Goal: Task Accomplishment & Management: Manage account settings

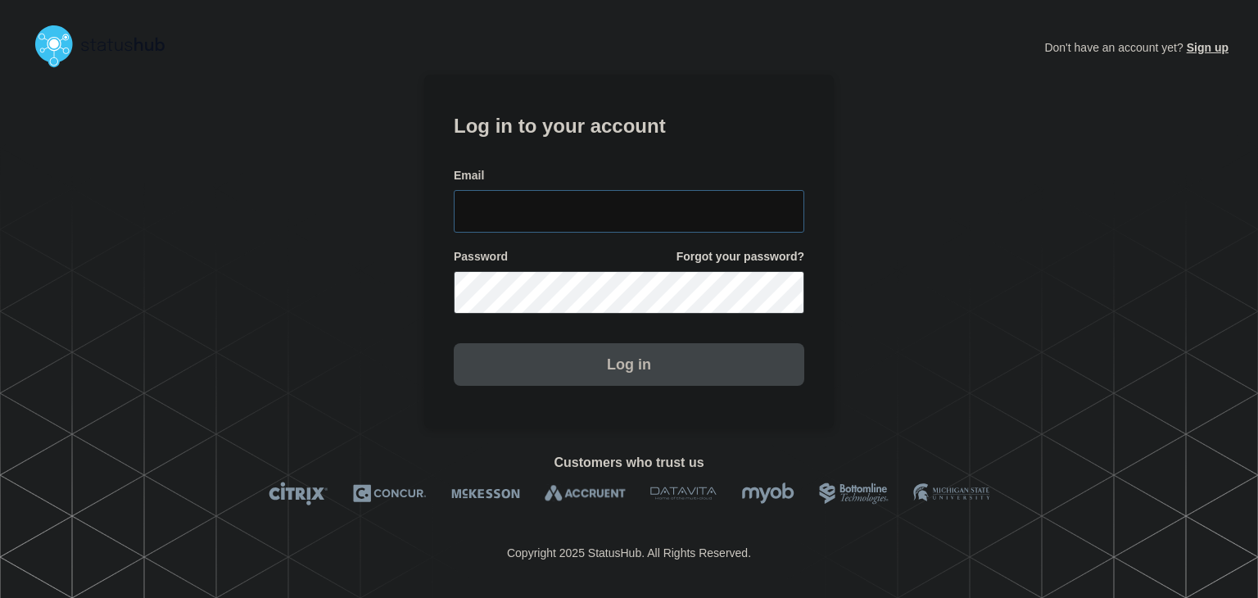
type input "amanda.mckeehan@conexon.us"
click at [645, 390] on section "Log in to your account Email amanda.mckeehan@conexon.us Password Forgot your pa…" at bounding box center [628, 252] width 409 height 354
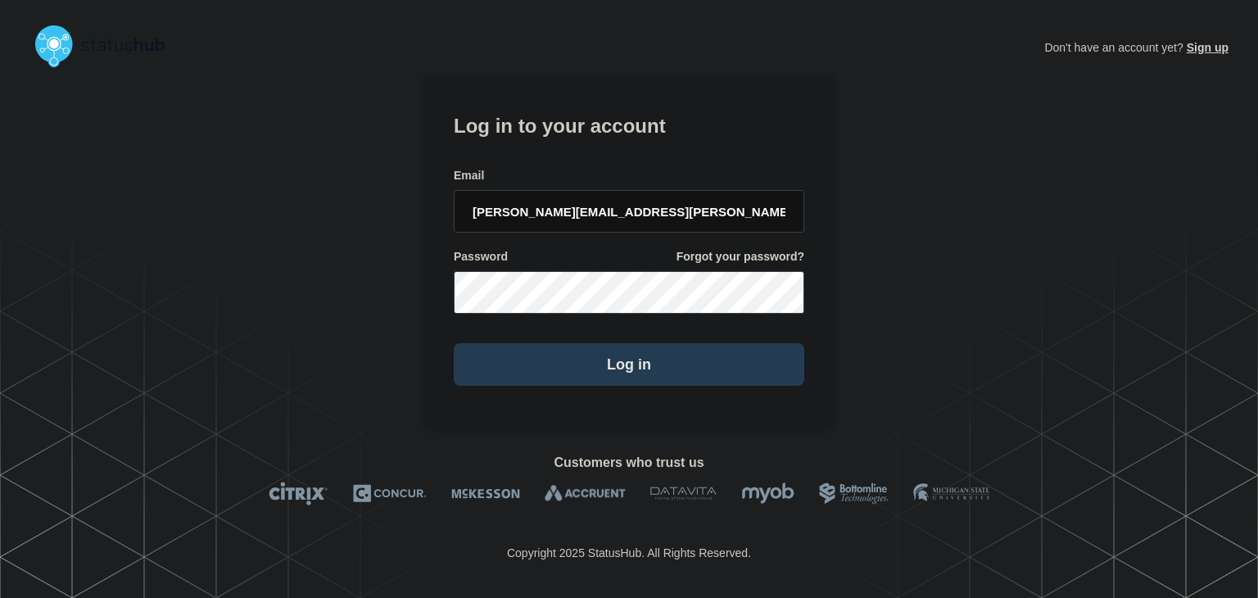
click at [638, 378] on button "Log in" at bounding box center [629, 364] width 350 height 43
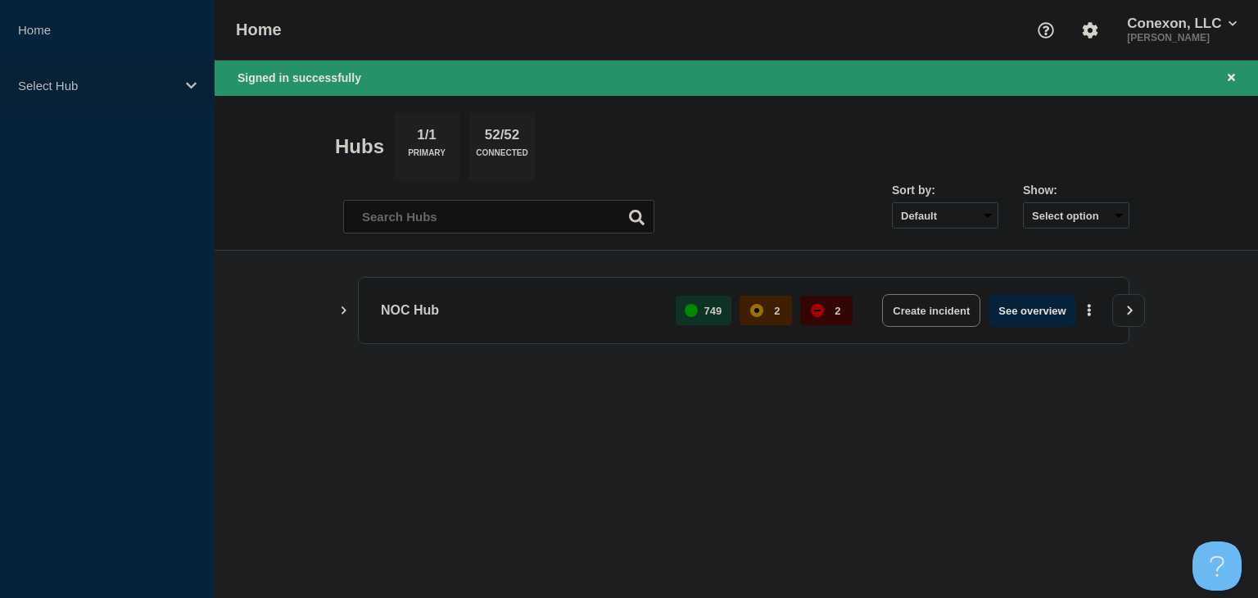
drag, startPoint x: 149, startPoint y: 78, endPoint x: 140, endPoint y: 99, distance: 23.1
click at [149, 79] on p "Select Hub" at bounding box center [96, 86] width 157 height 14
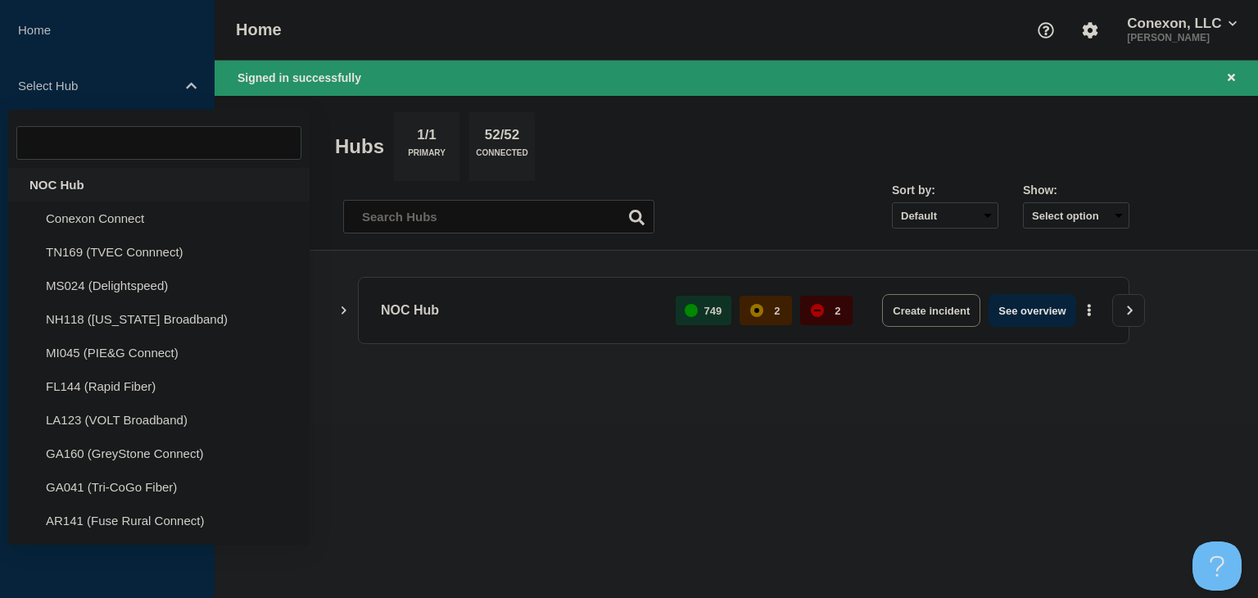
click at [98, 181] on div "NOC Hub" at bounding box center [158, 185] width 301 height 34
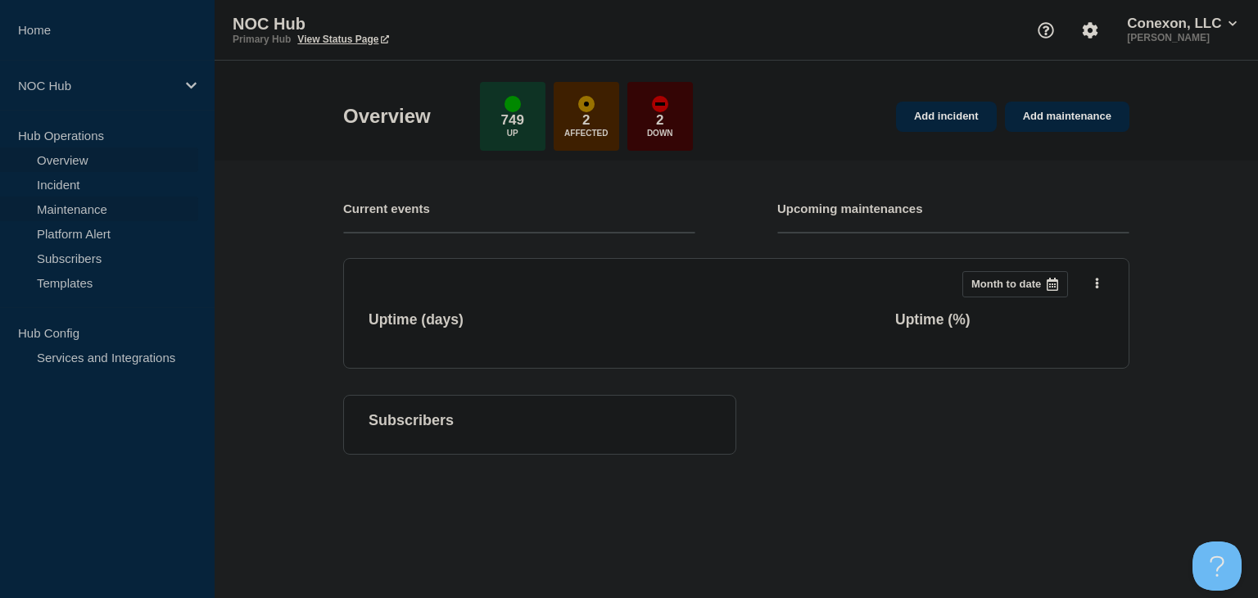
click at [93, 209] on link "Maintenance" at bounding box center [99, 209] width 198 height 25
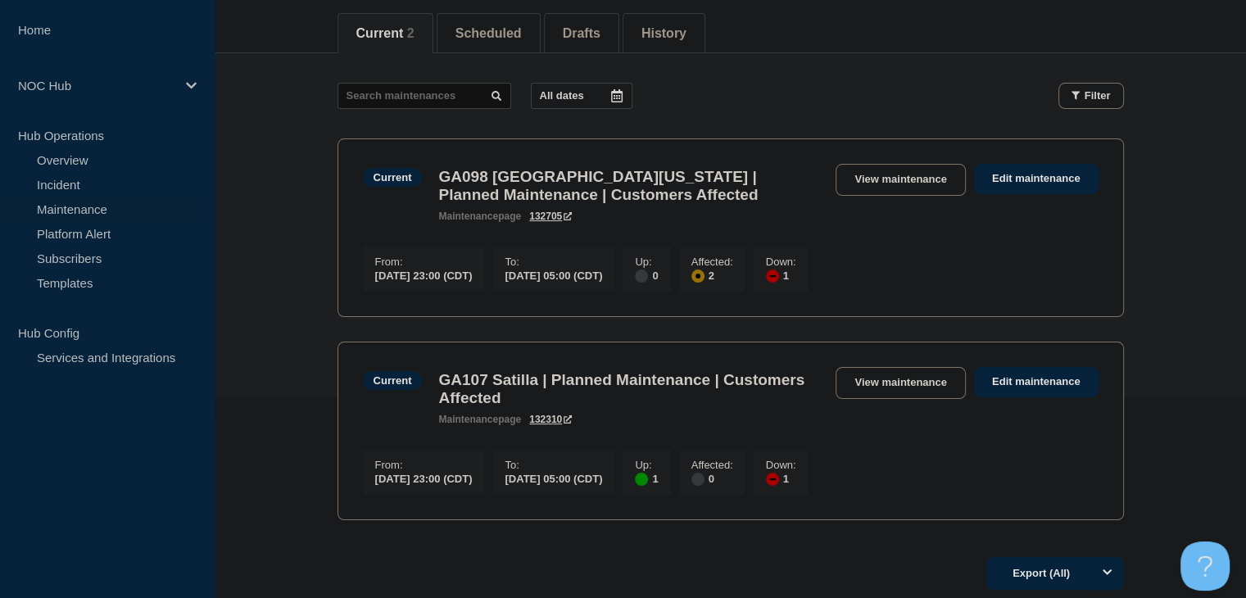
scroll to position [246, 0]
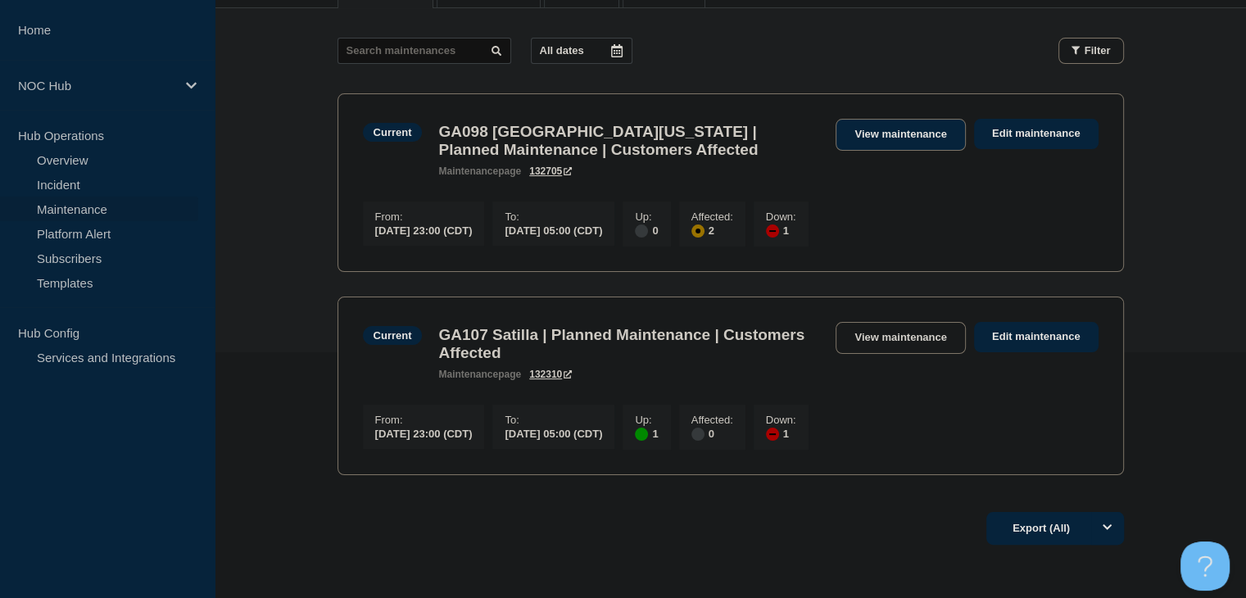
click at [871, 147] on link "View maintenance" at bounding box center [899, 135] width 129 height 32
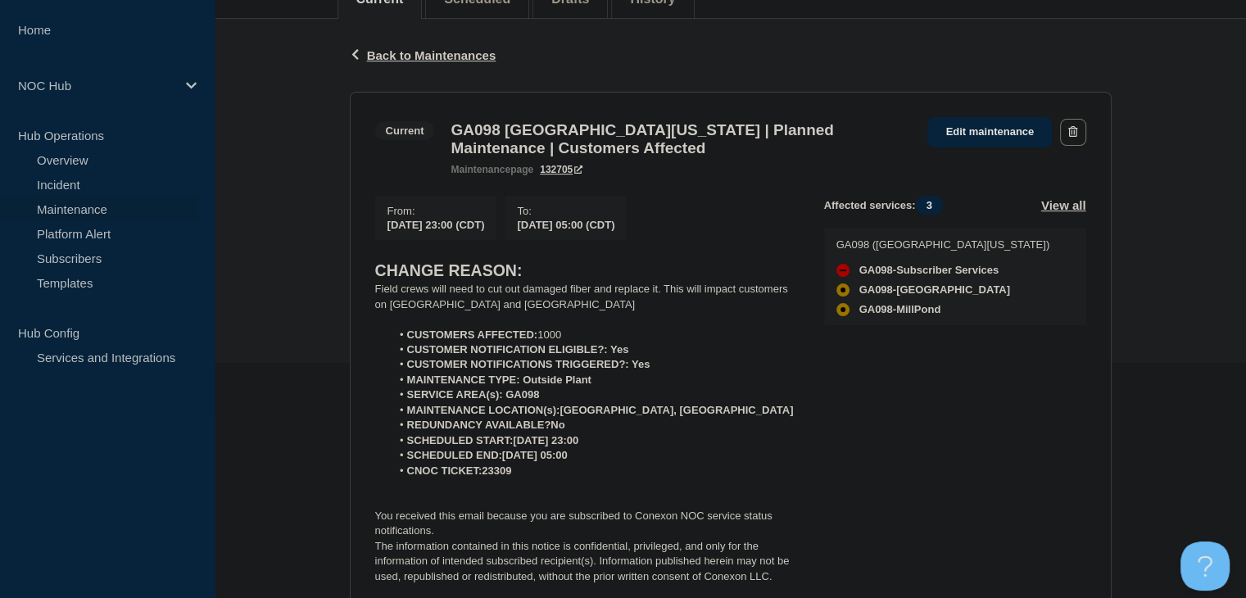
scroll to position [246, 0]
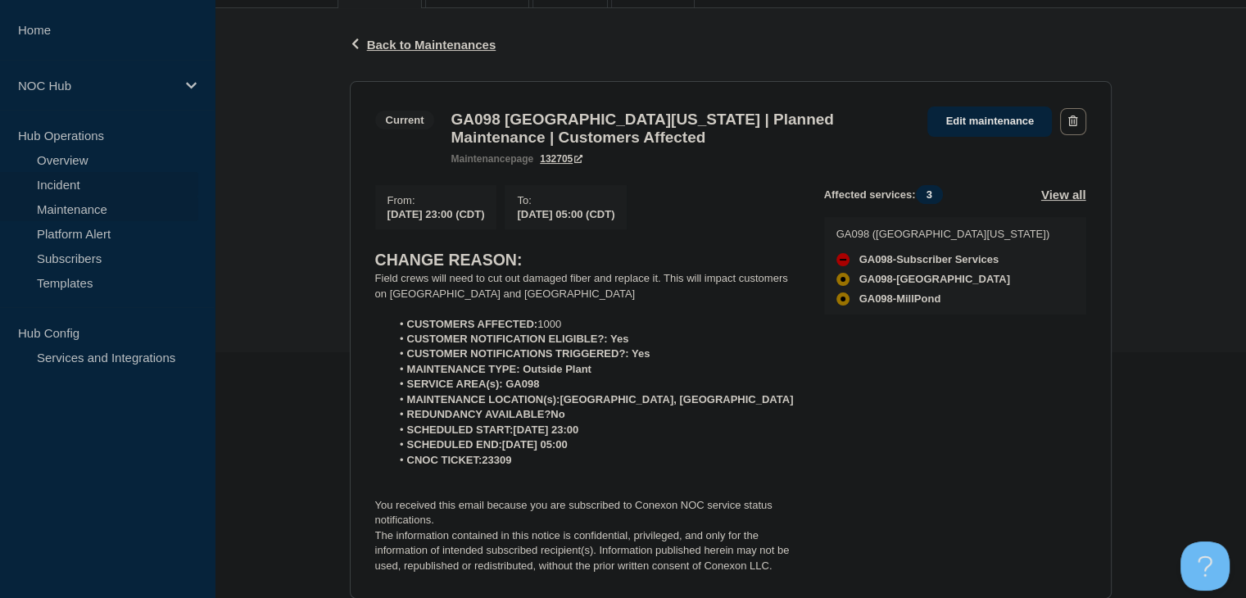
click at [85, 184] on link "Incident" at bounding box center [99, 184] width 198 height 25
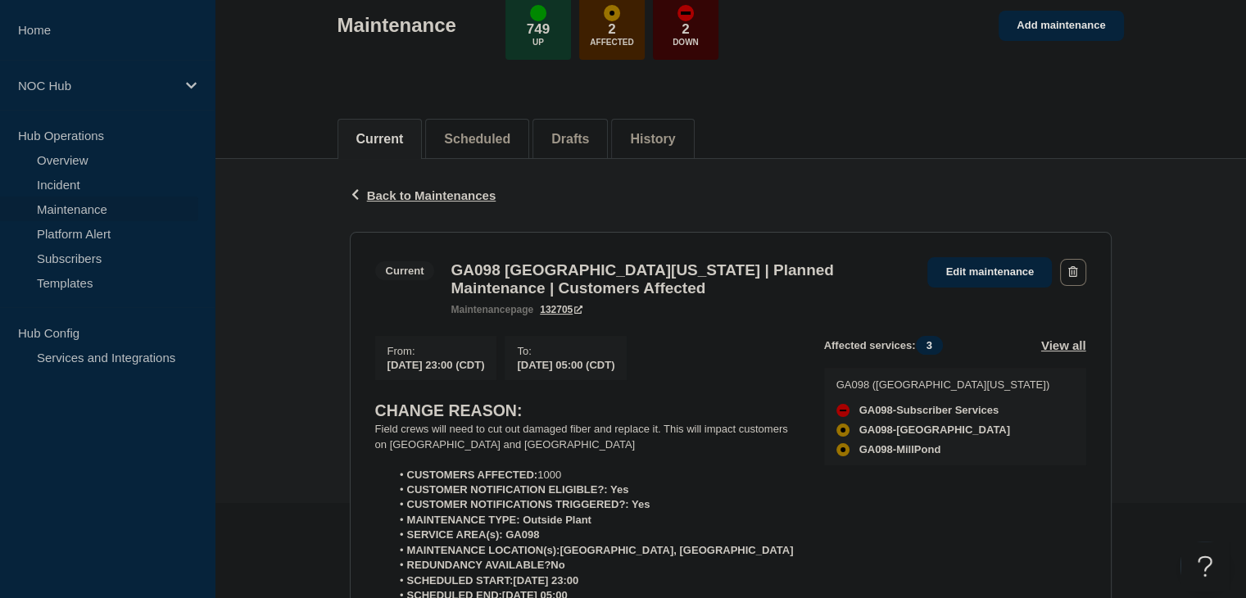
scroll to position [164, 0]
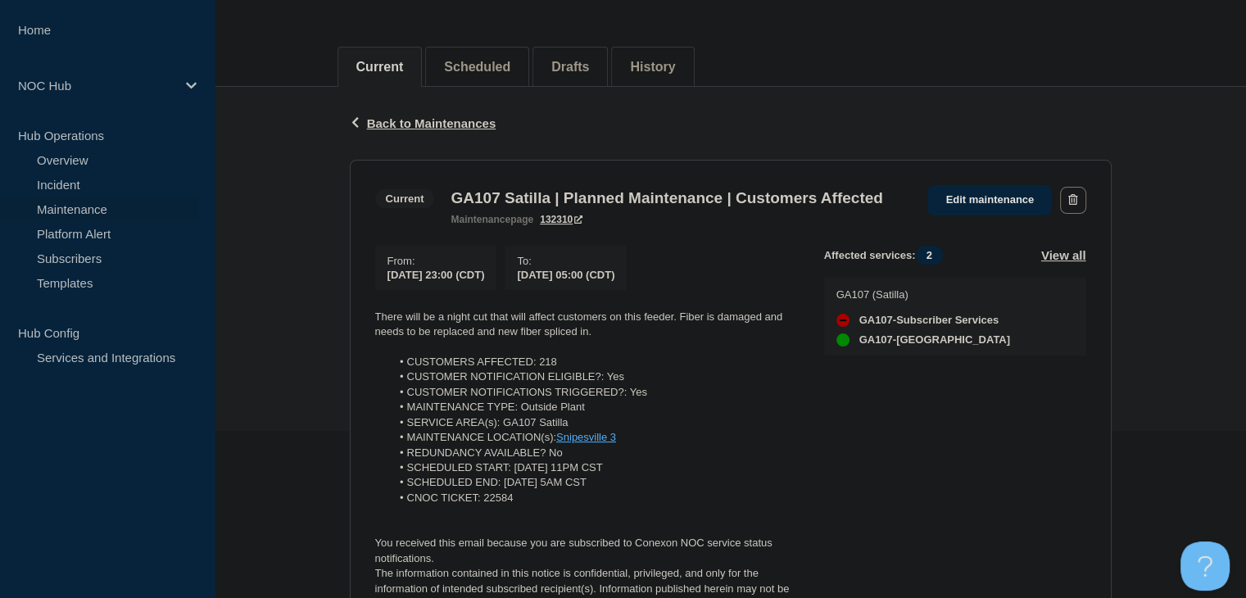
scroll to position [246, 0]
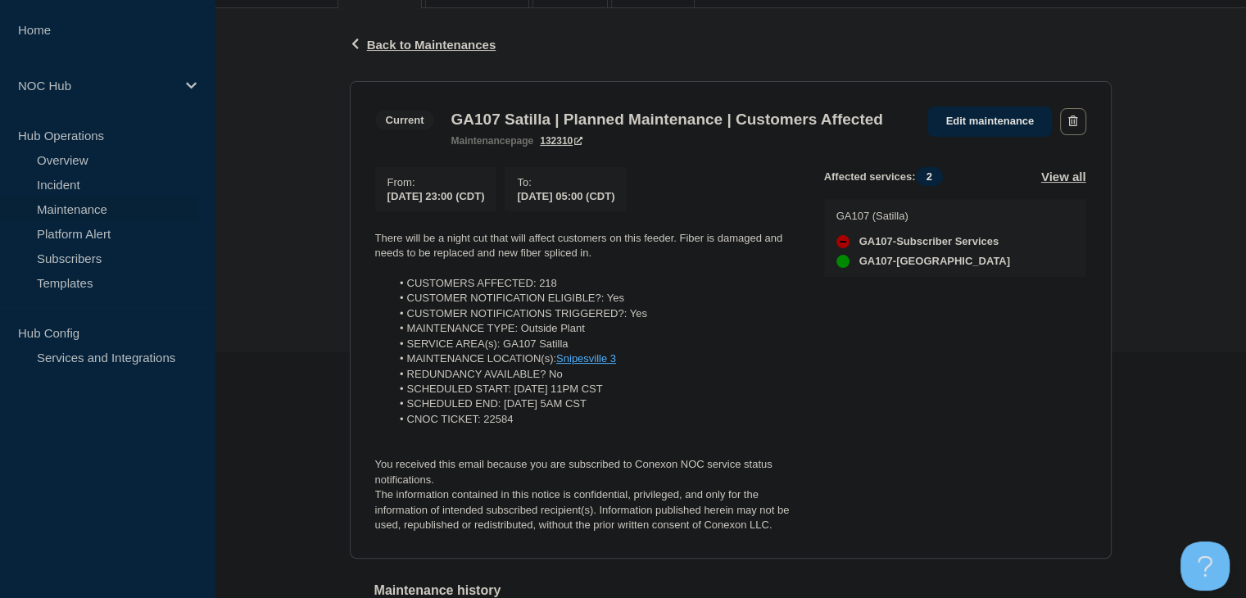
click at [95, 206] on link "Maintenance" at bounding box center [99, 209] width 198 height 25
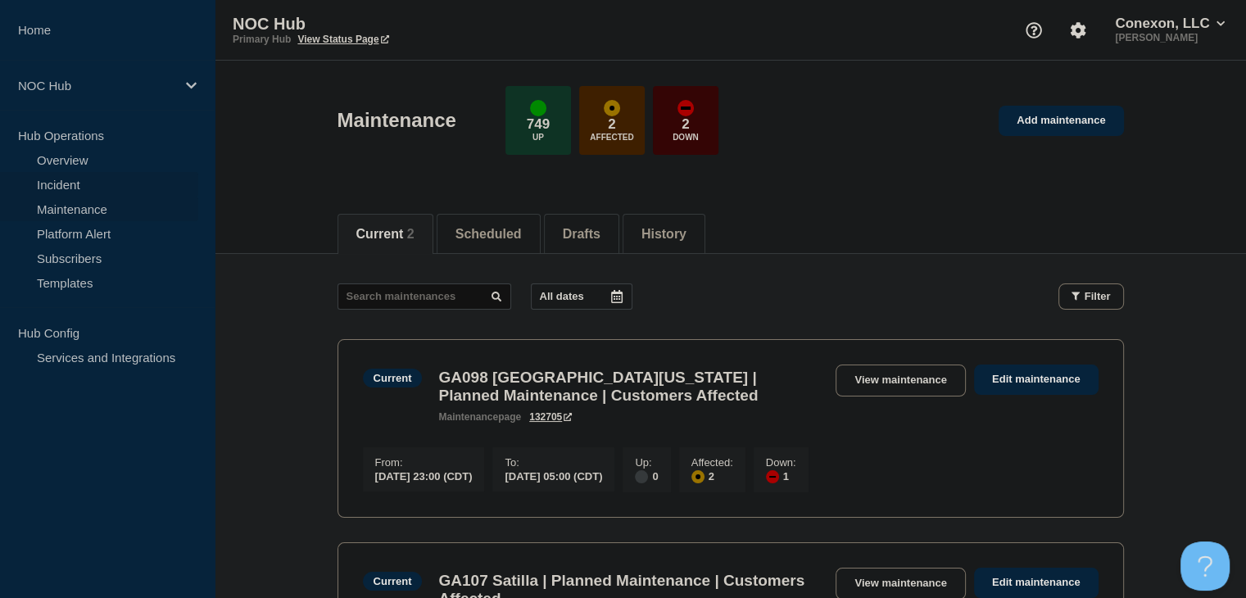
click at [59, 173] on link "Incident" at bounding box center [99, 184] width 198 height 25
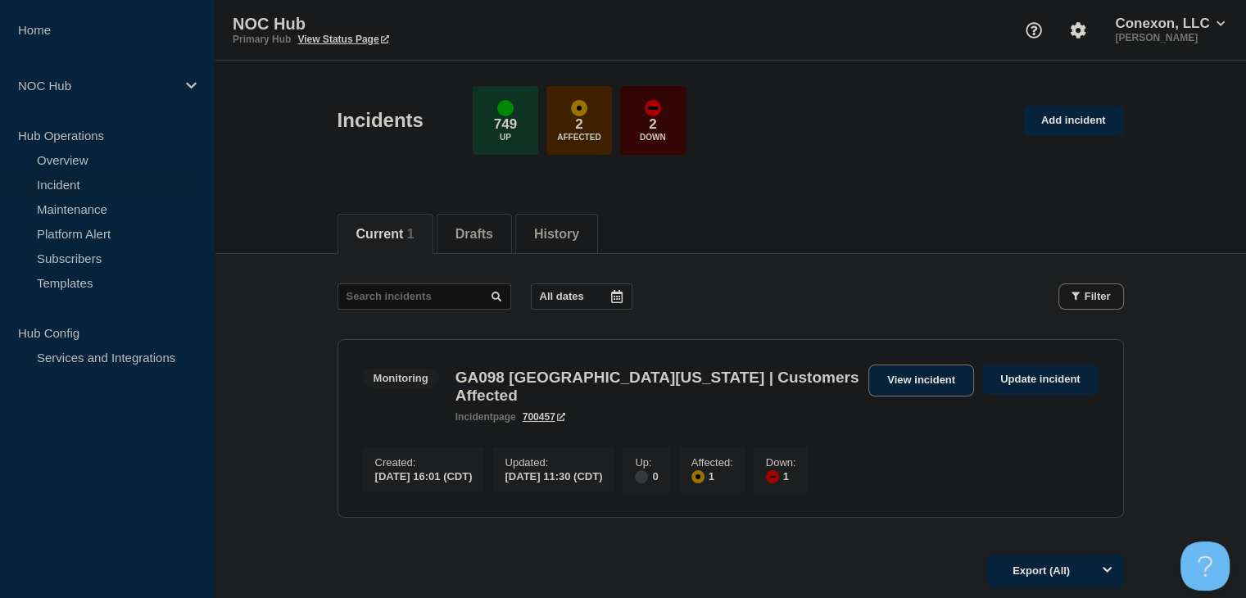
click at [911, 387] on link "View incident" at bounding box center [921, 380] width 106 height 32
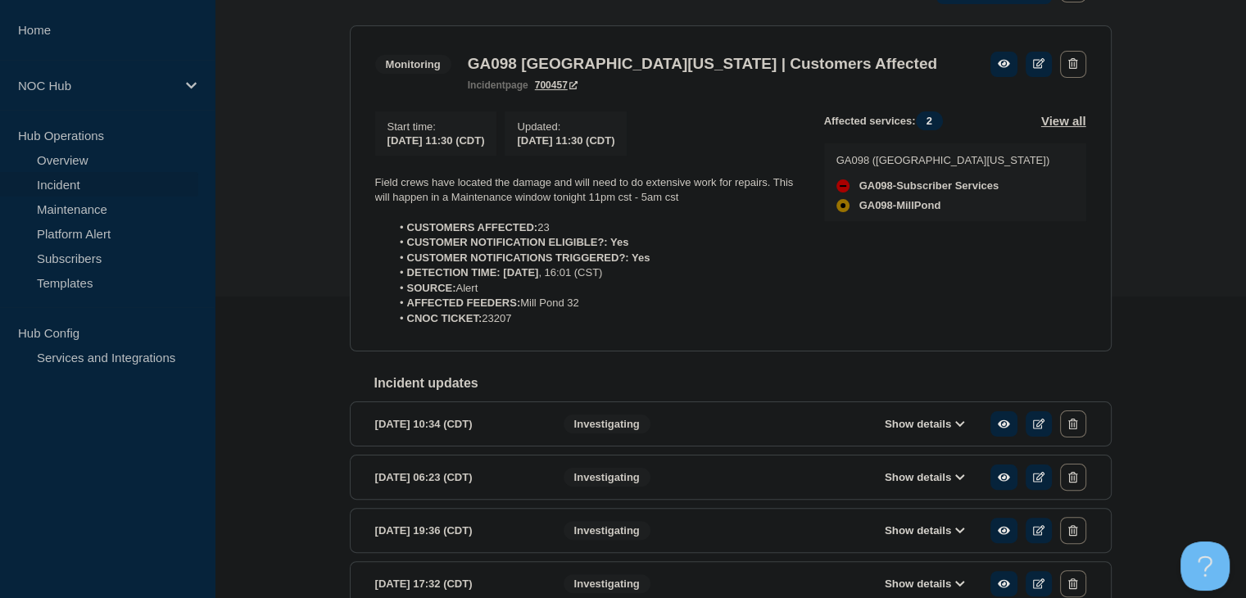
scroll to position [274, 0]
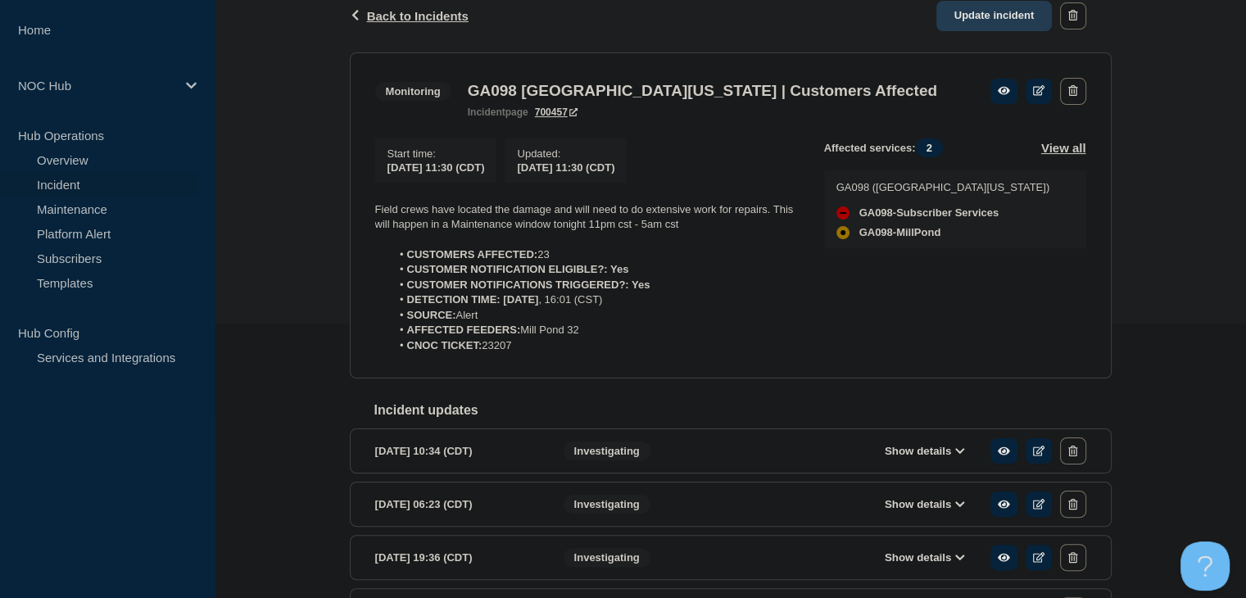
click at [961, 12] on link "Update incident" at bounding box center [994, 16] width 116 height 30
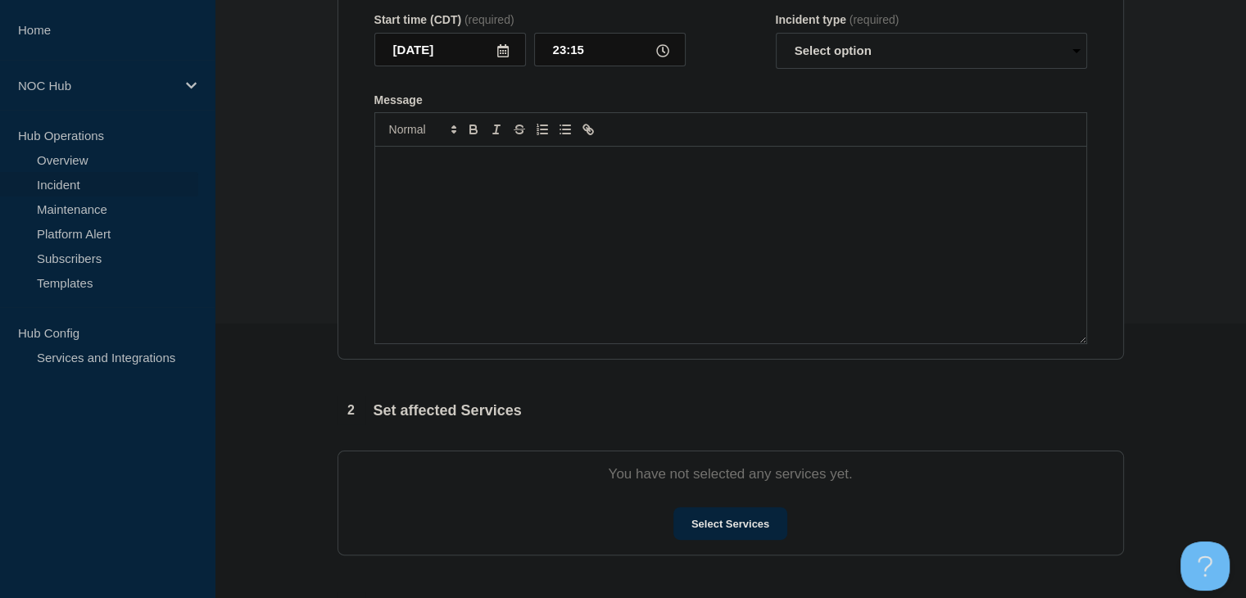
type input "GA098 [GEOGRAPHIC_DATA][US_STATE] | Customers Affected"
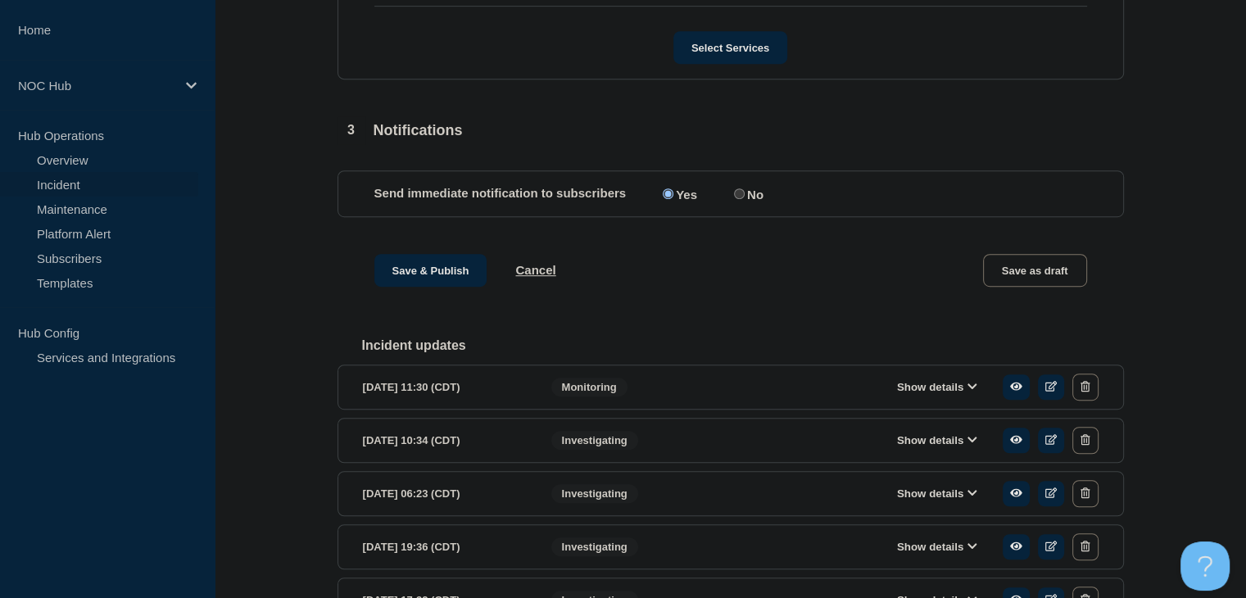
scroll to position [1079, 0]
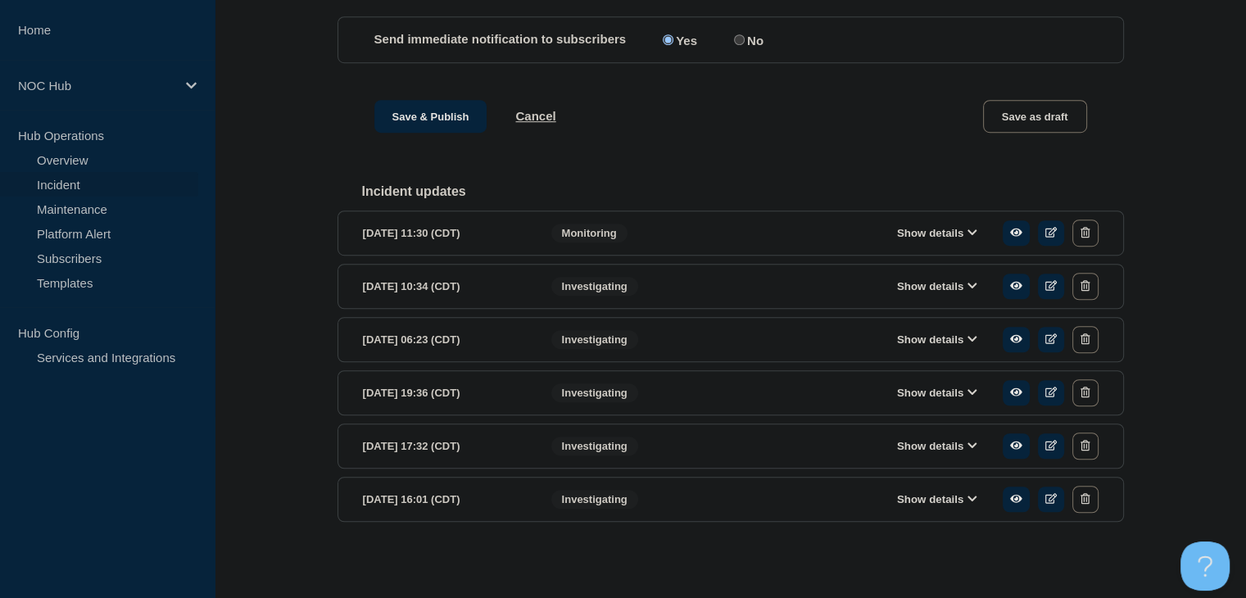
click at [917, 404] on div "Show details" at bounding box center [942, 392] width 314 height 27
click at [916, 396] on button "Show details" at bounding box center [937, 393] width 90 height 14
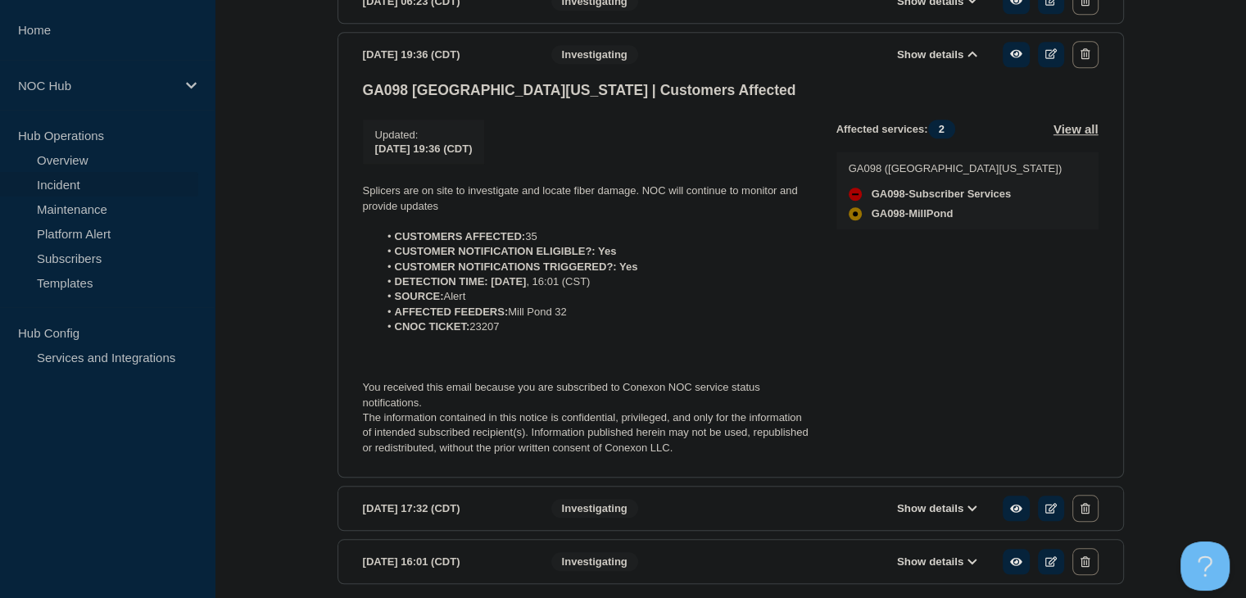
scroll to position [1407, 0]
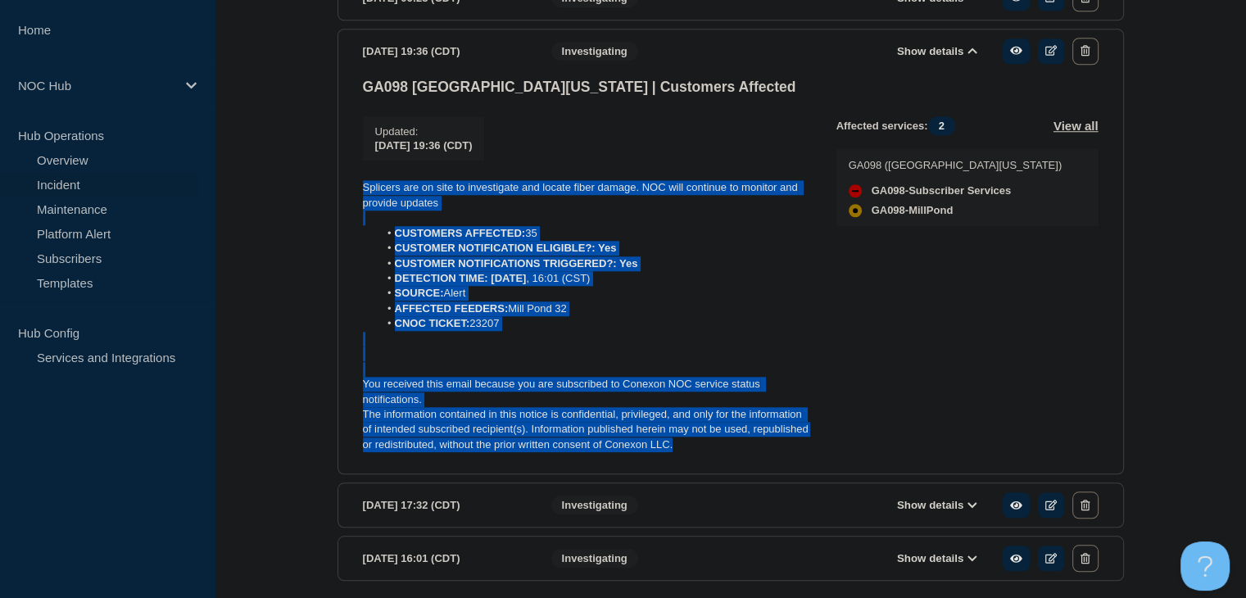
drag, startPoint x: 688, startPoint y: 468, endPoint x: 347, endPoint y: 191, distance: 439.5
click at [347, 191] on section "2025-08-10 19:36 (CDT) Show details Investigating GA098 Central Georgia | Custo…" at bounding box center [730, 252] width 786 height 446
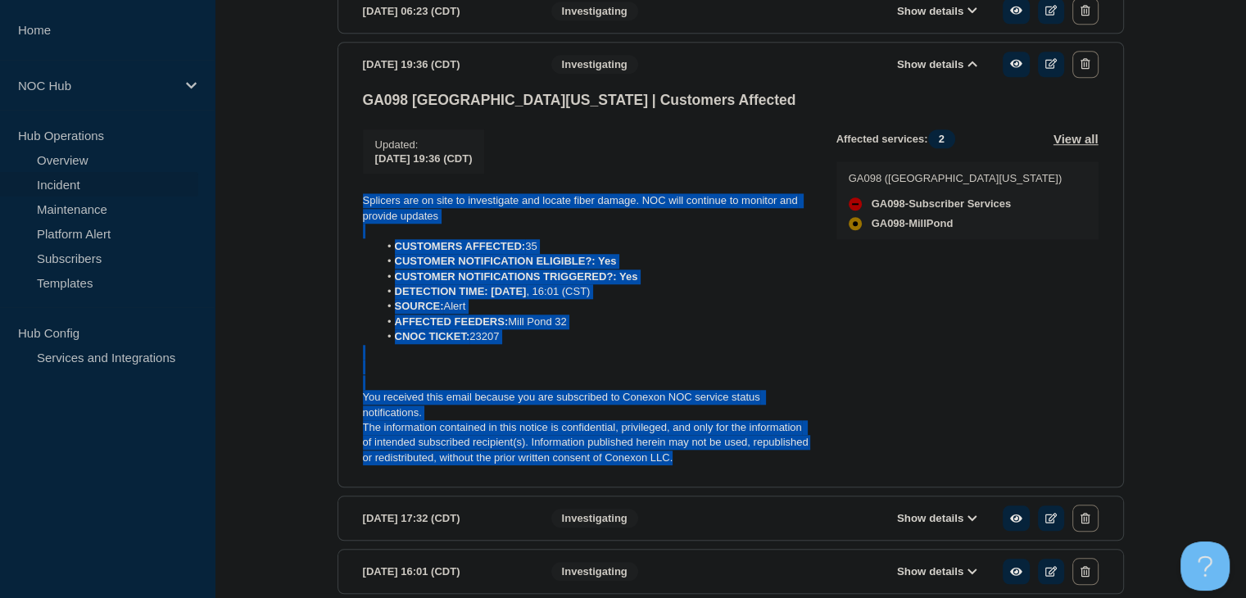
scroll to position [997, 0]
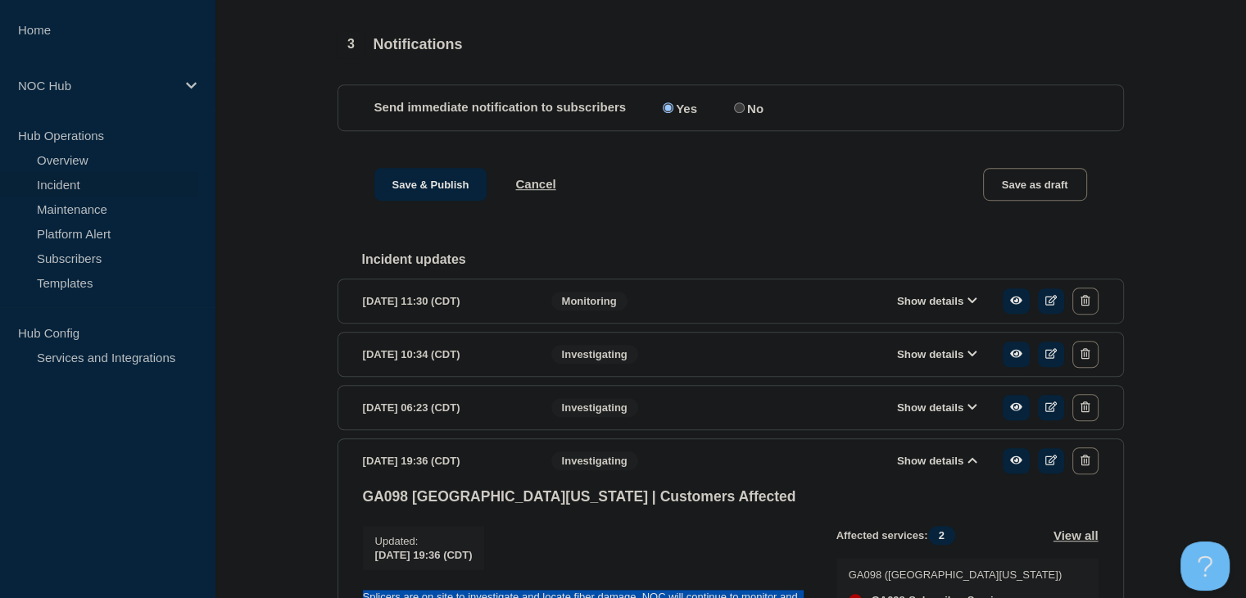
click at [911, 308] on button "Show details" at bounding box center [937, 301] width 90 height 14
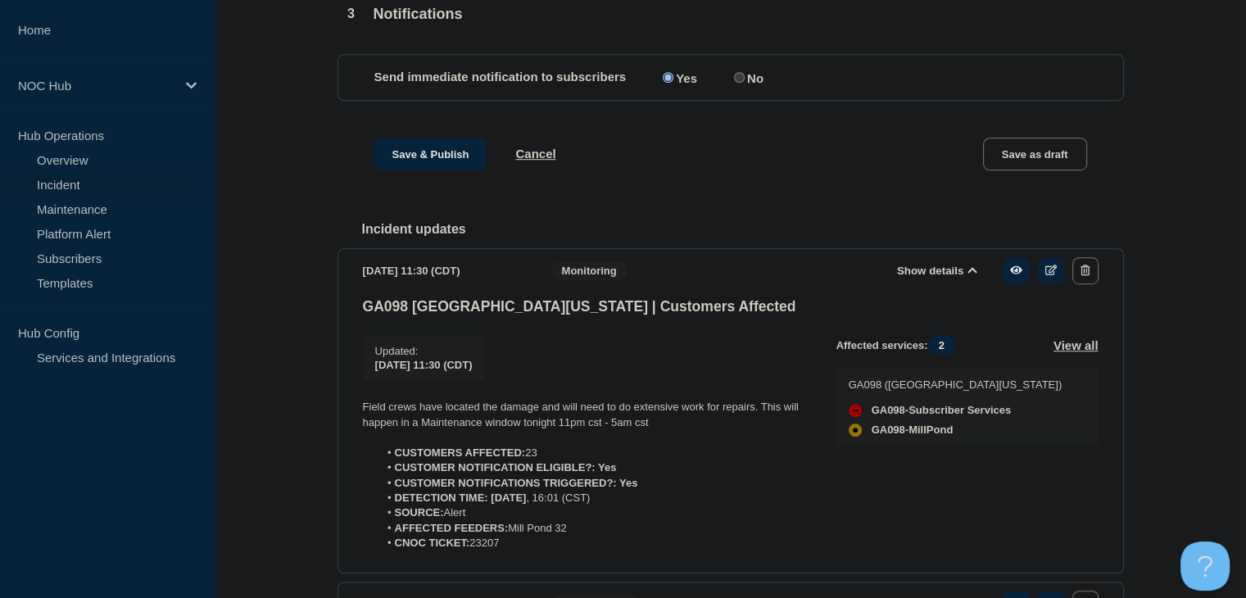
scroll to position [1079, 0]
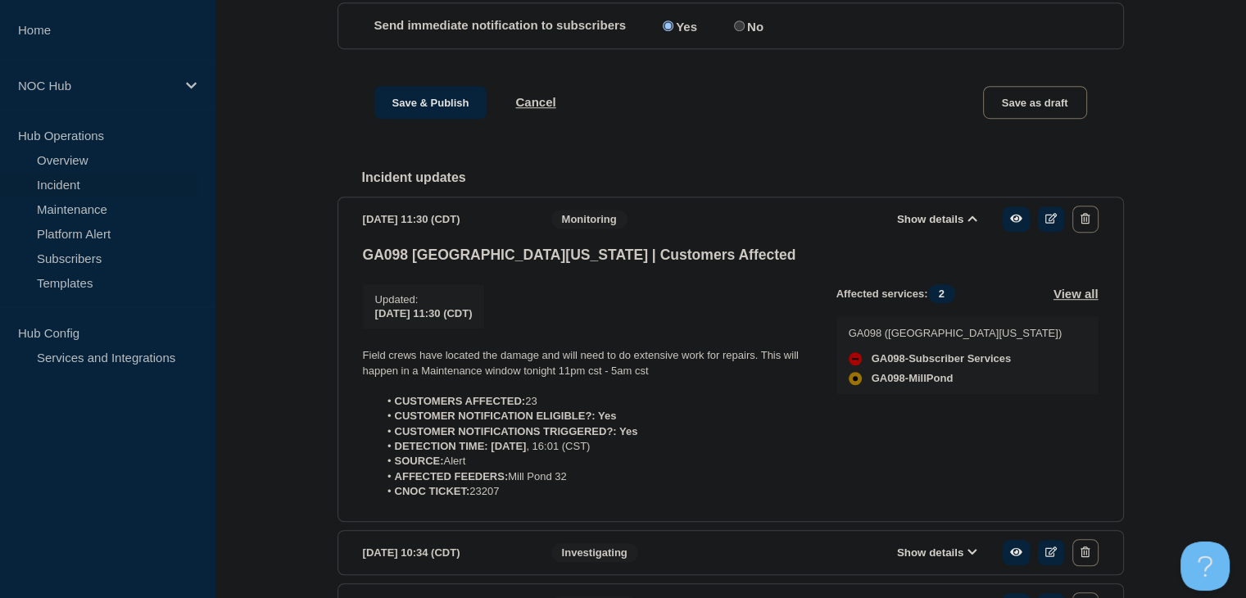
drag, startPoint x: 513, startPoint y: 518, endPoint x: 346, endPoint y: 364, distance: 227.8
click at [346, 364] on section "2025-08-11 11:30 (CDT) Show details Monitoring GA098 Central Georgia | Customer…" at bounding box center [730, 359] width 786 height 325
copy div "Field crews have located the damage and will need to do extensive work for repa…"
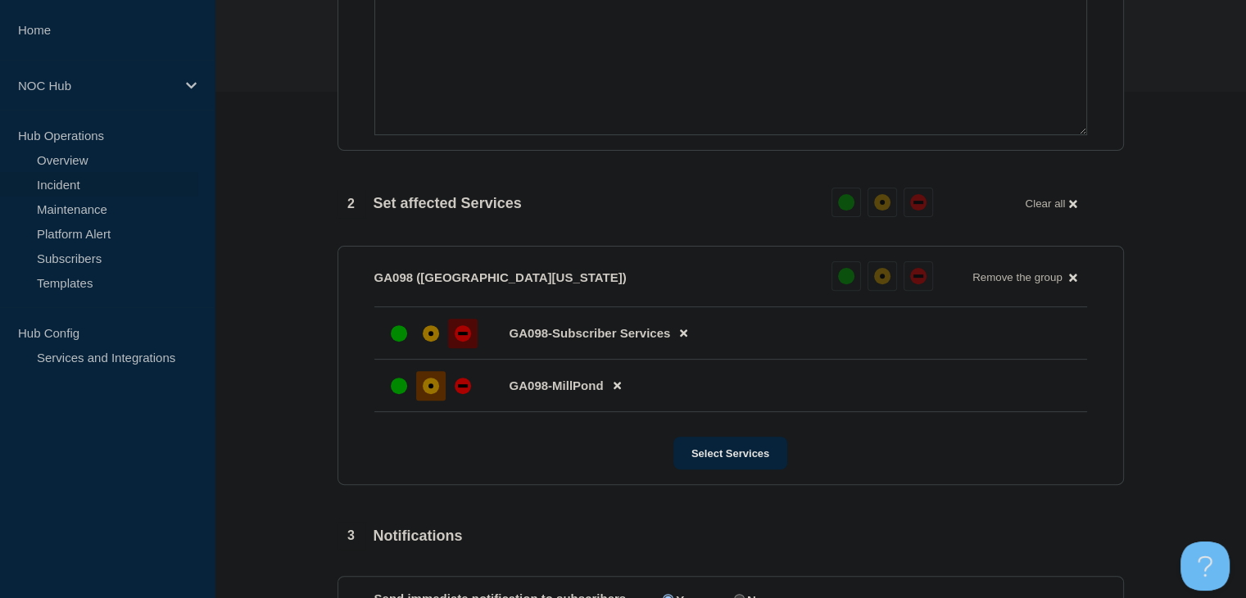
scroll to position [179, 0]
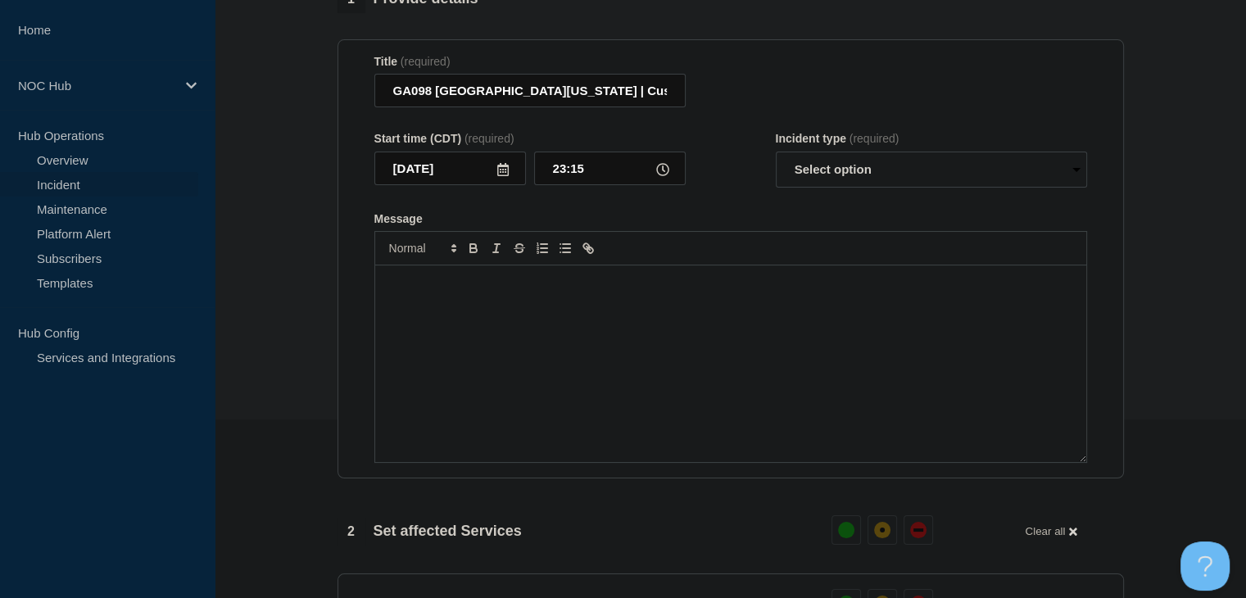
click at [525, 338] on div "Message" at bounding box center [730, 363] width 711 height 197
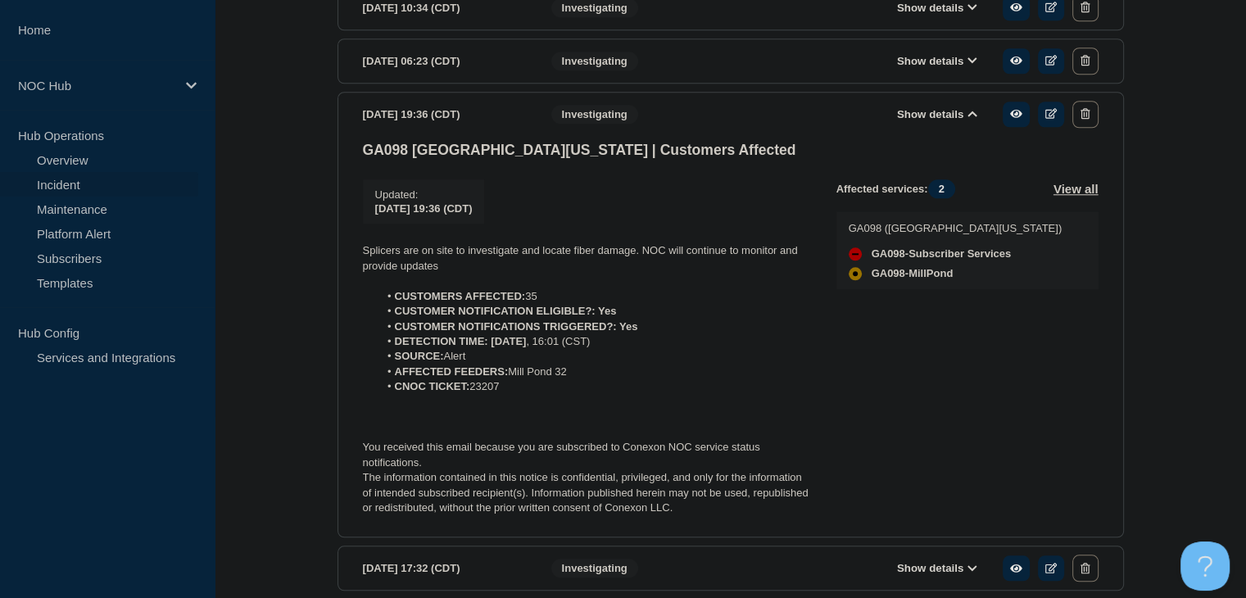
scroll to position [1653, 0]
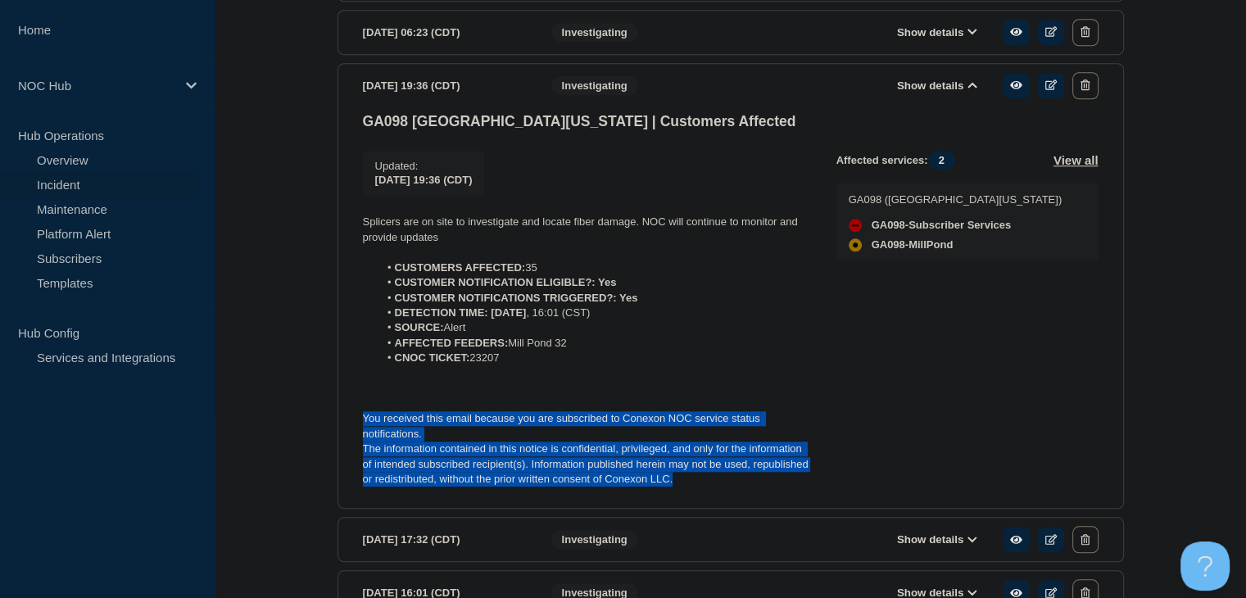
drag, startPoint x: 685, startPoint y: 507, endPoint x: 357, endPoint y: 435, distance: 335.4
click at [357, 435] on section "2025-08-10 19:36 (CDT) Show details Investigating GA098 Central Georgia | Custo…" at bounding box center [730, 286] width 786 height 446
copy div "You received this email because you are subscribed to Conexon NOC service statu…"
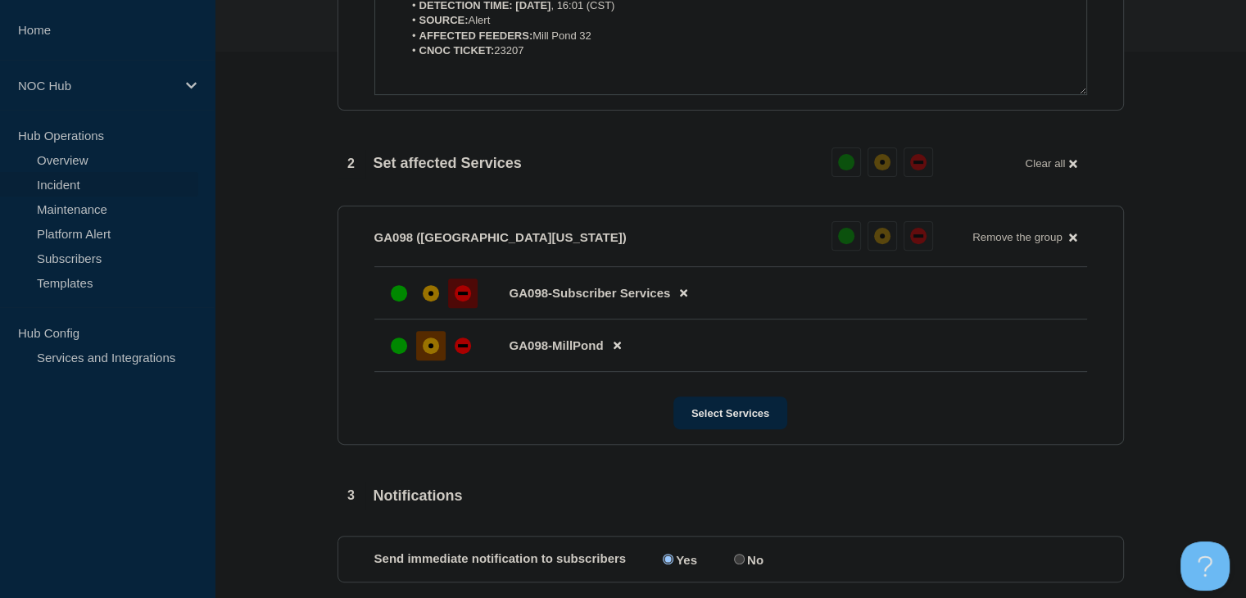
scroll to position [342, 0]
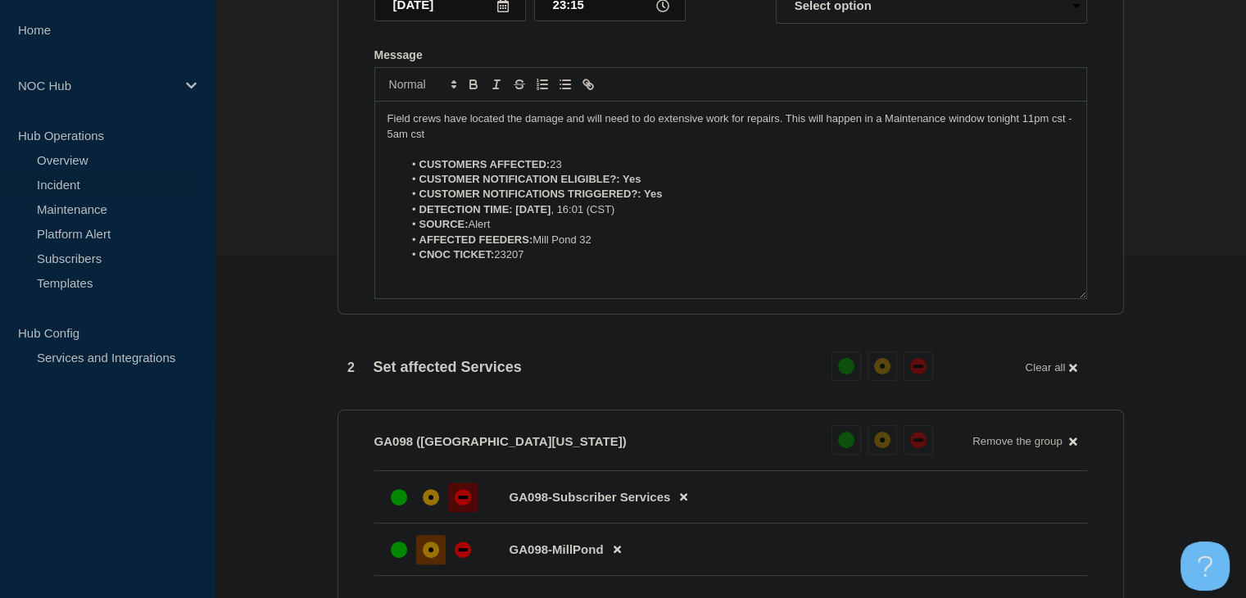
click at [457, 278] on p "Message" at bounding box center [730, 270] width 686 height 15
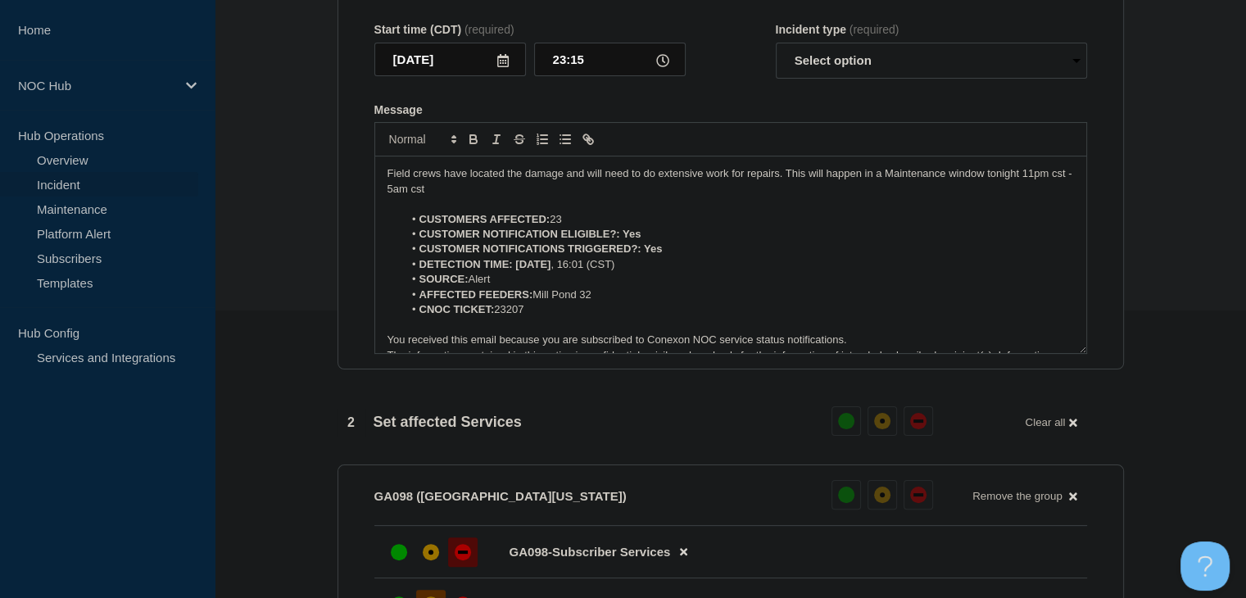
scroll to position [260, 0]
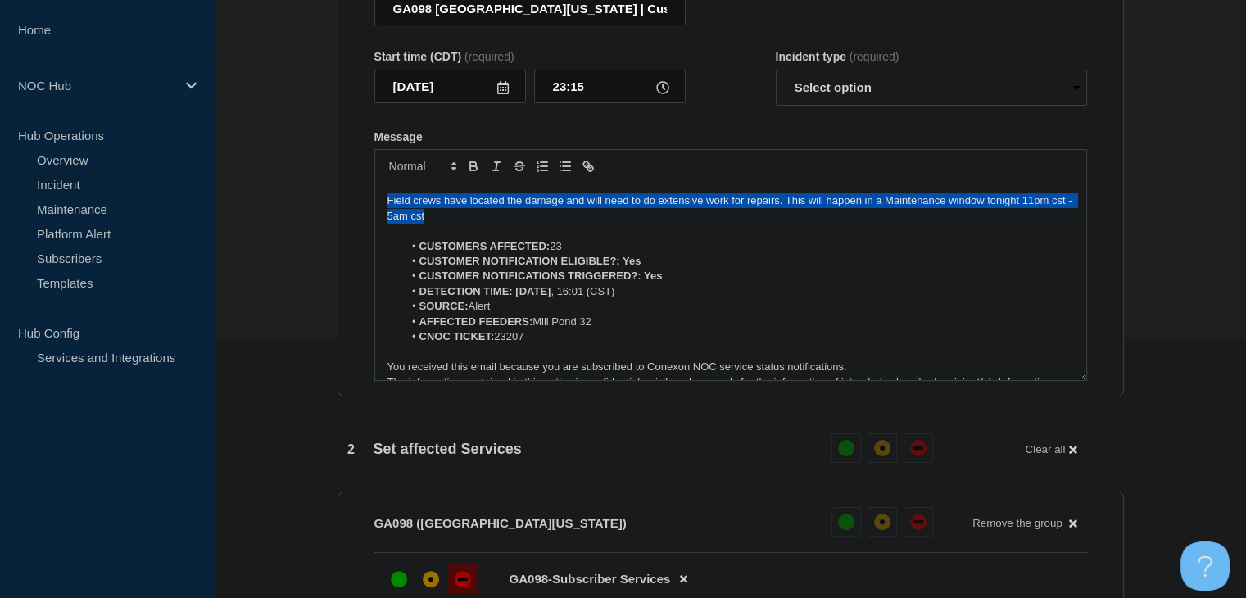
drag, startPoint x: 452, startPoint y: 226, endPoint x: 364, endPoint y: 208, distance: 90.3
click at [364, 208] on section "Title (required) GA098 Central Georgia | Customers Affected Start time (CDT) (r…" at bounding box center [730, 177] width 786 height 440
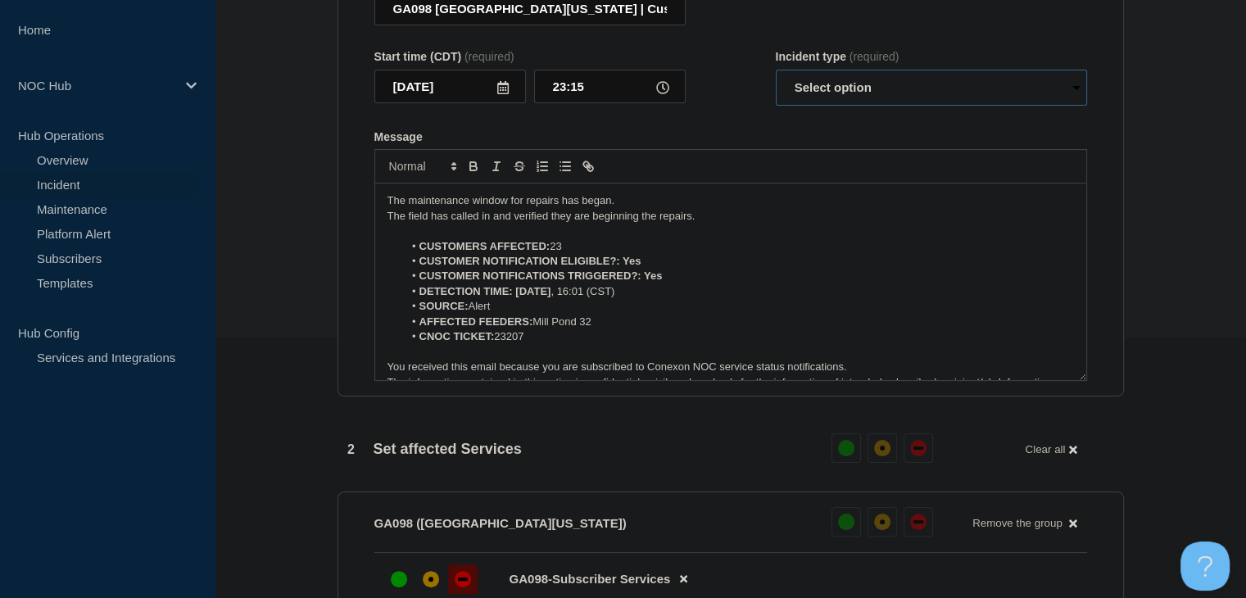
click at [868, 106] on select "Select option Investigating Identified Monitoring Resolved" at bounding box center [931, 88] width 311 height 36
select select "monitoring"
click at [776, 79] on select "Select option Investigating Identified Monitoring Resolved" at bounding box center [931, 88] width 311 height 36
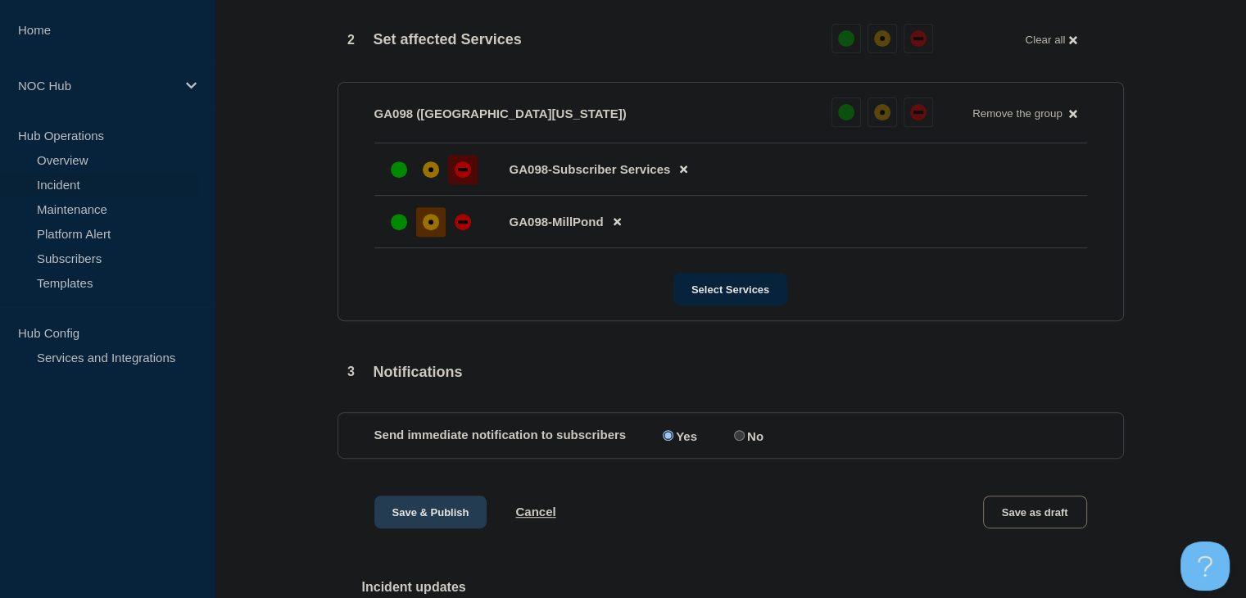
click at [396, 527] on button "Save & Publish" at bounding box center [430, 511] width 113 height 33
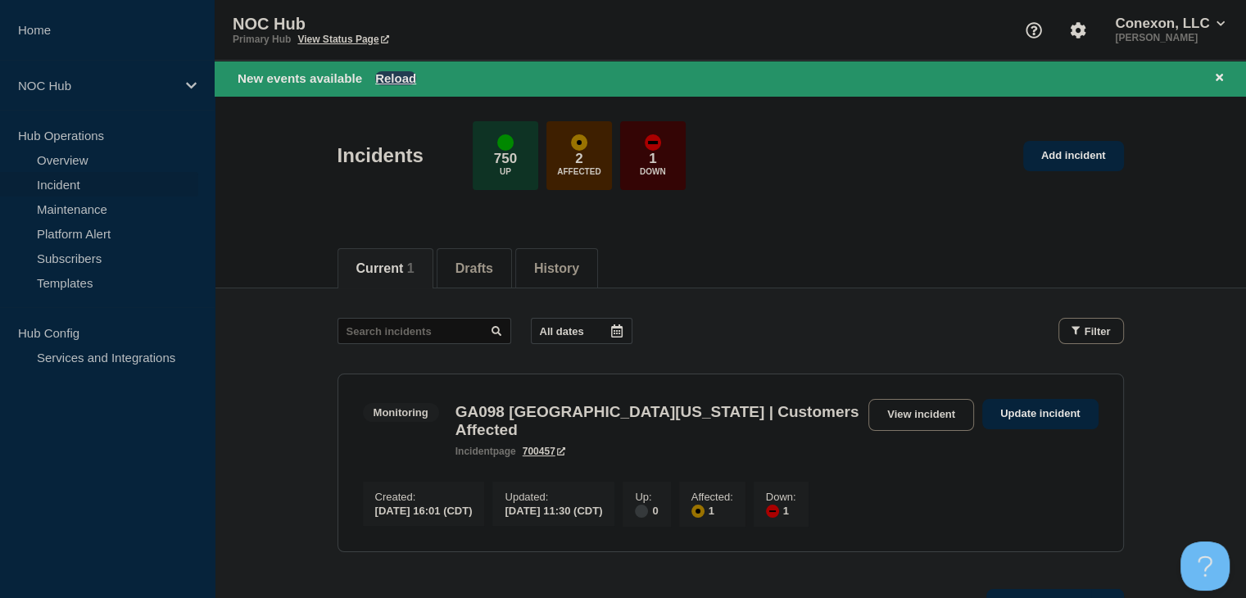
click at [405, 76] on button "Reload" at bounding box center [395, 78] width 41 height 14
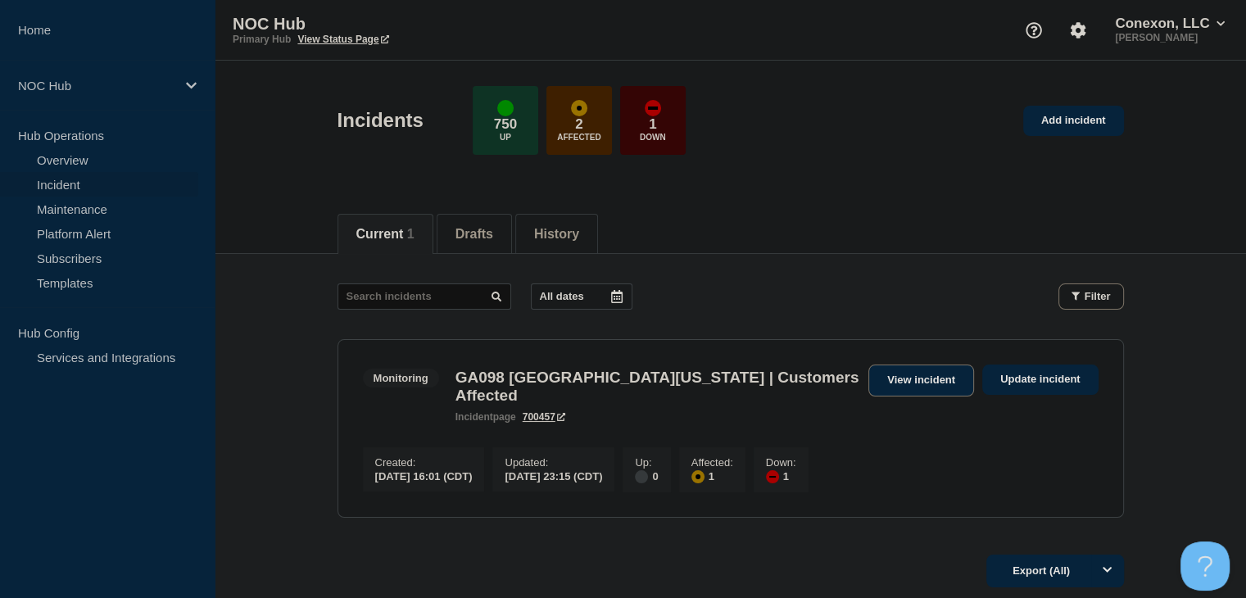
click at [903, 393] on link "View incident" at bounding box center [921, 380] width 106 height 32
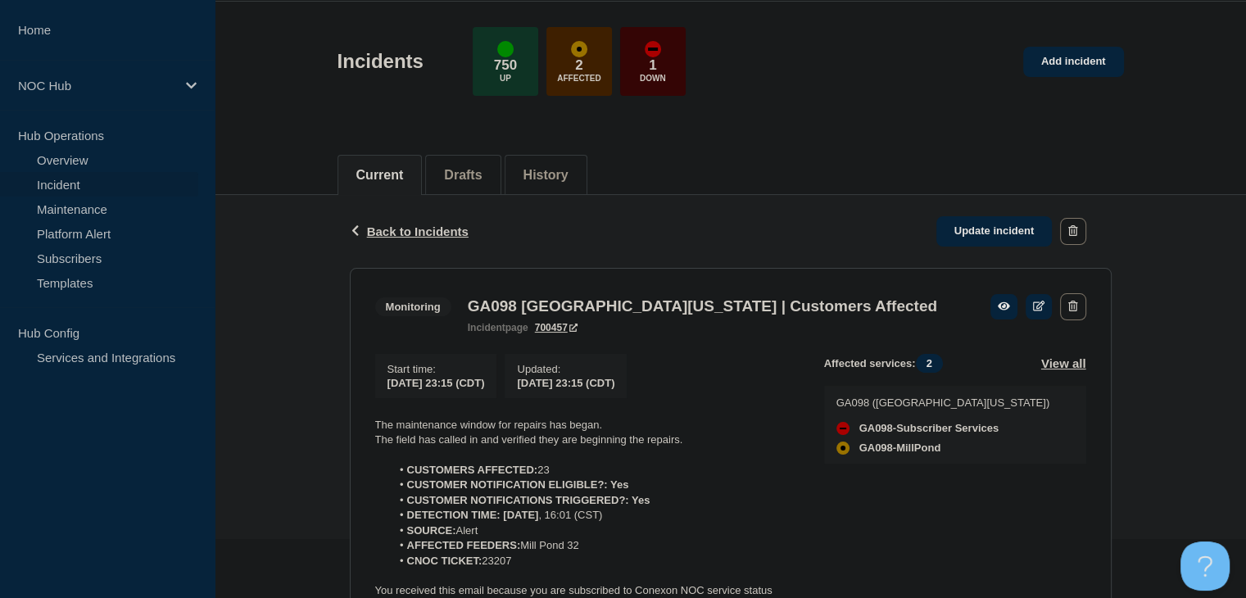
scroll to position [164, 0]
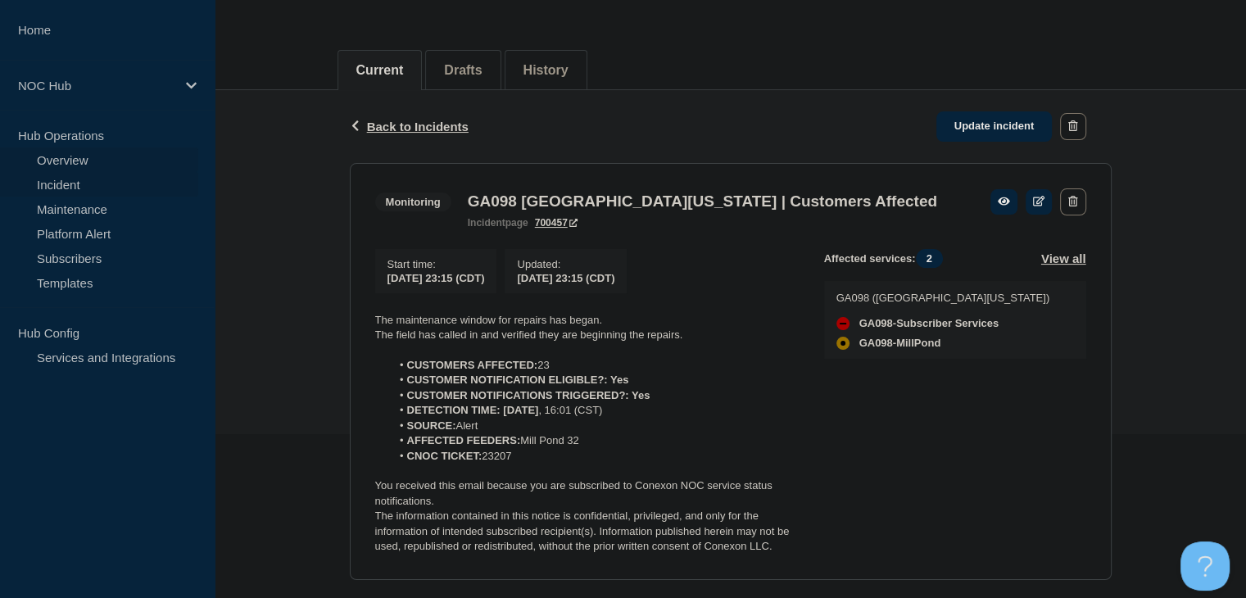
click at [92, 161] on link "Overview" at bounding box center [99, 159] width 198 height 25
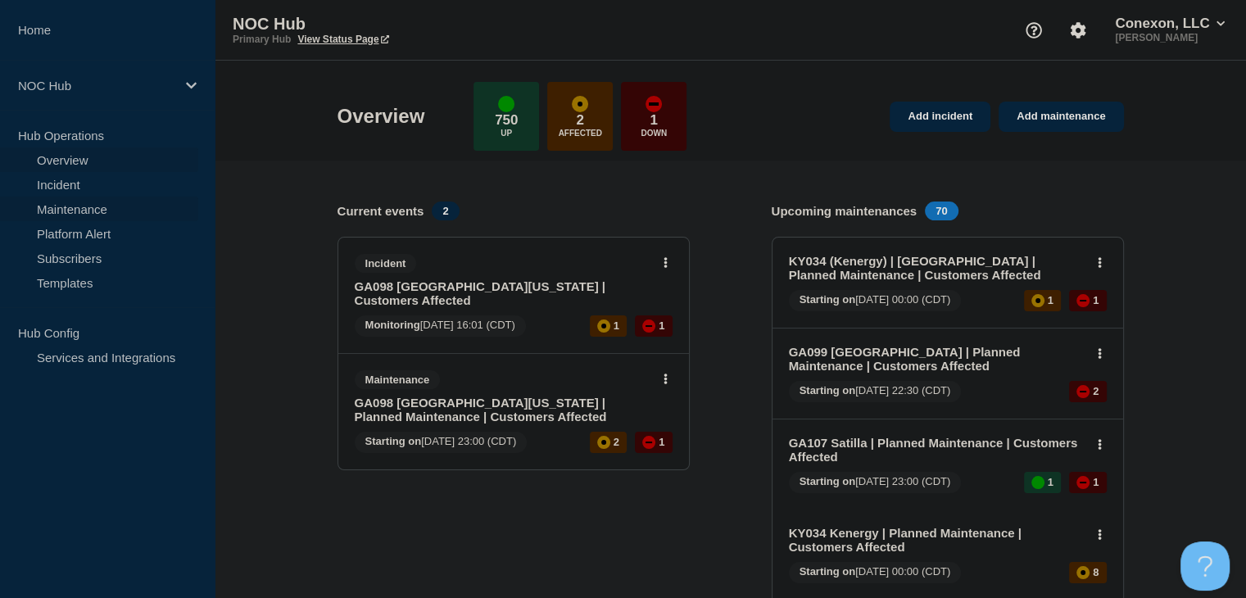
click at [81, 212] on link "Maintenance" at bounding box center [99, 209] width 198 height 25
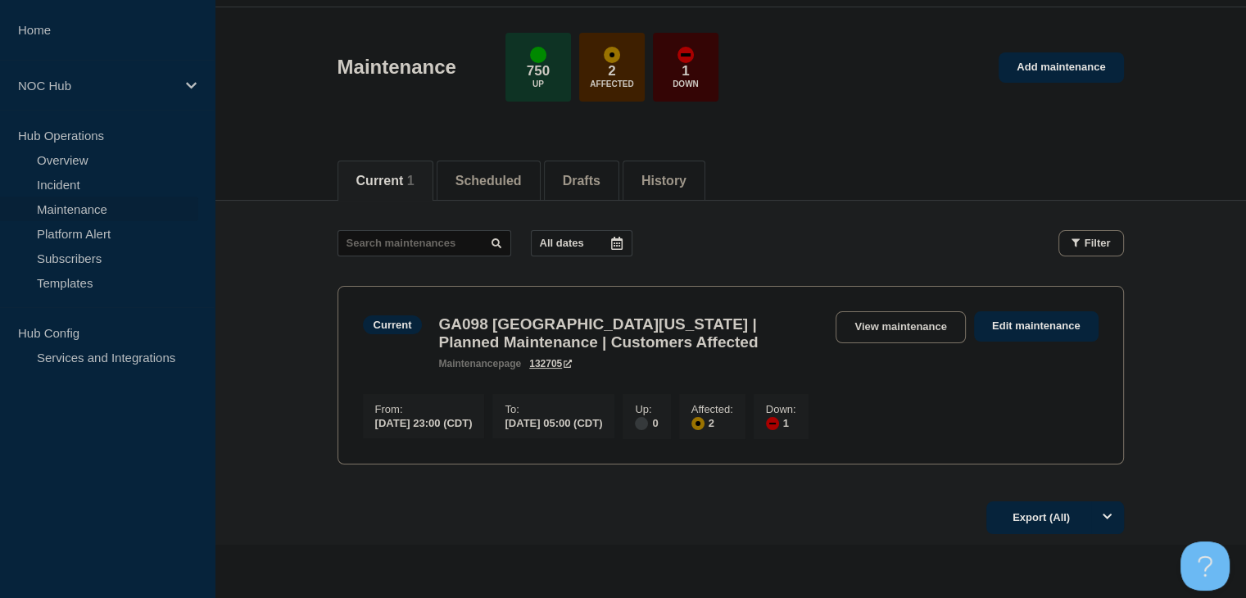
scroll to position [82, 0]
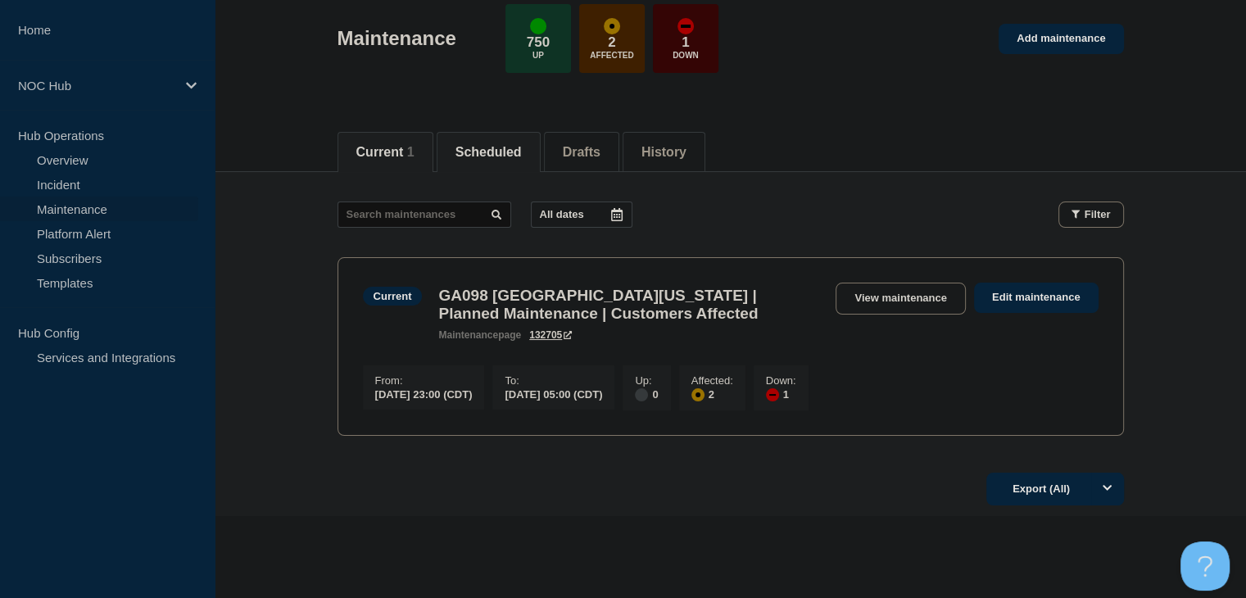
click at [511, 158] on button "Scheduled" at bounding box center [488, 152] width 66 height 15
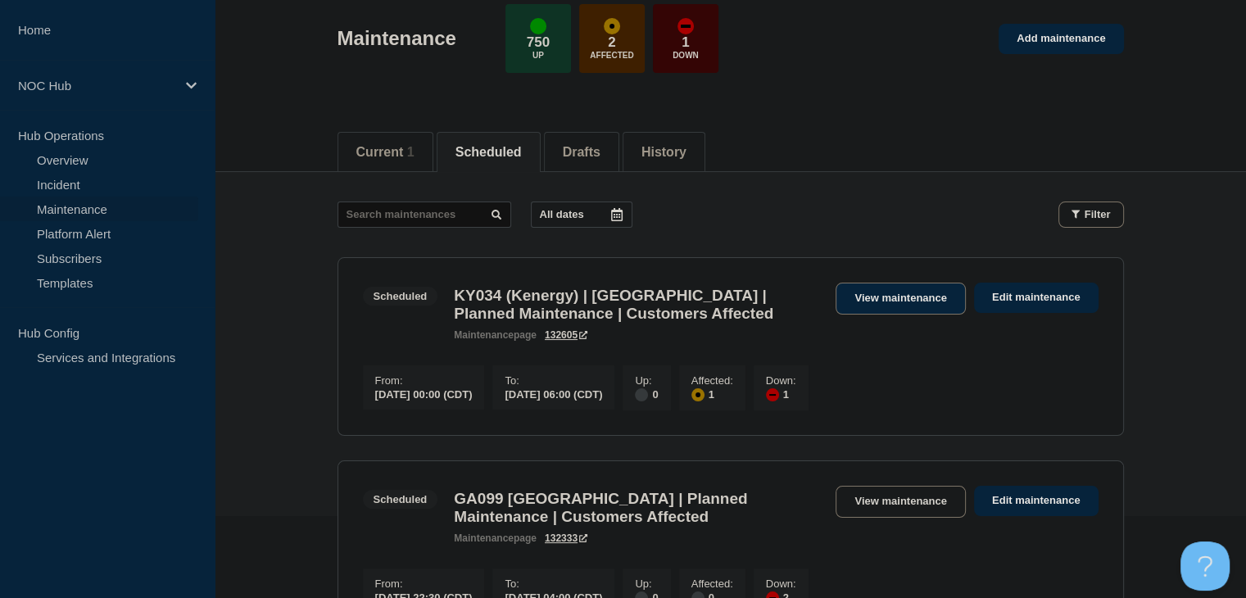
click at [897, 289] on link "View maintenance" at bounding box center [899, 299] width 129 height 32
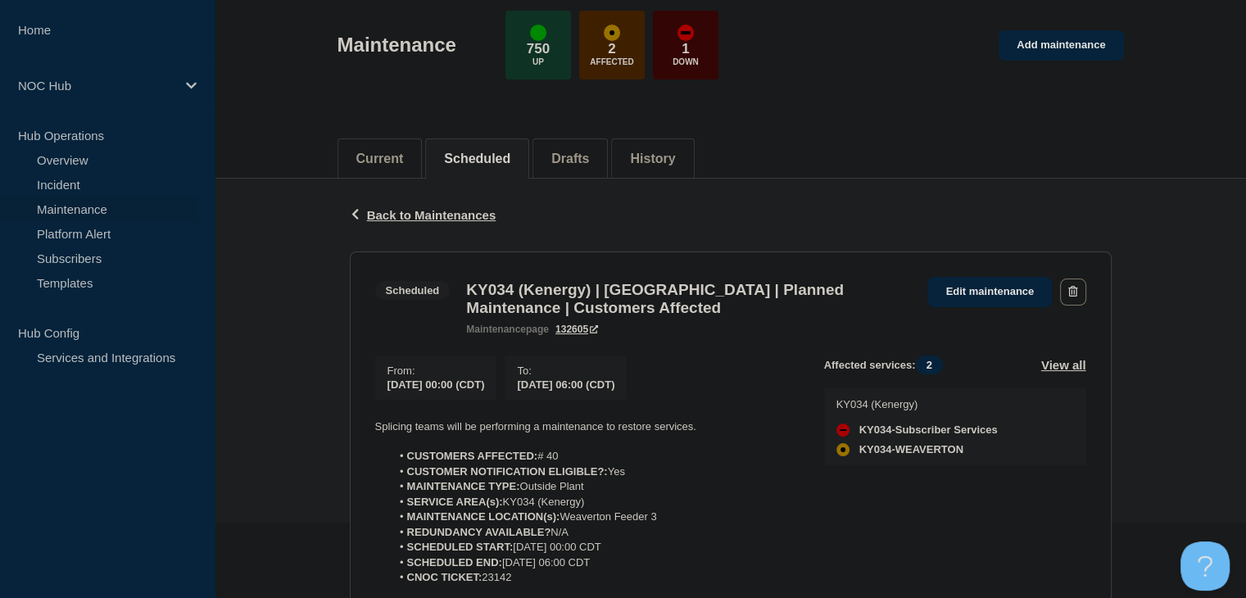
scroll to position [164, 0]
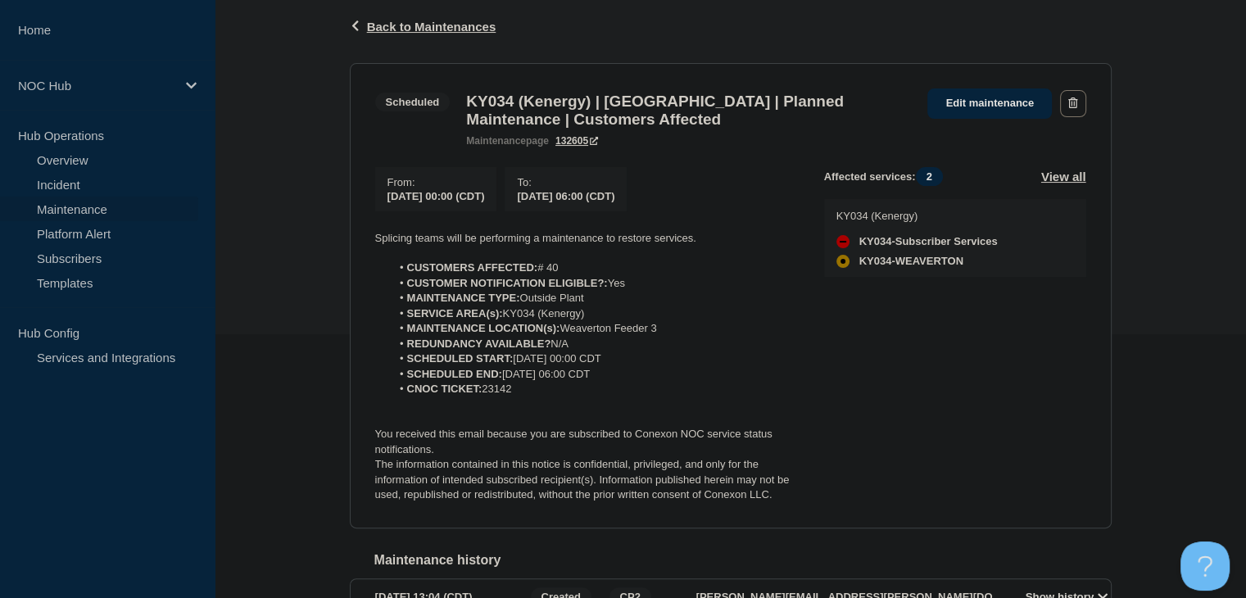
scroll to position [206, 0]
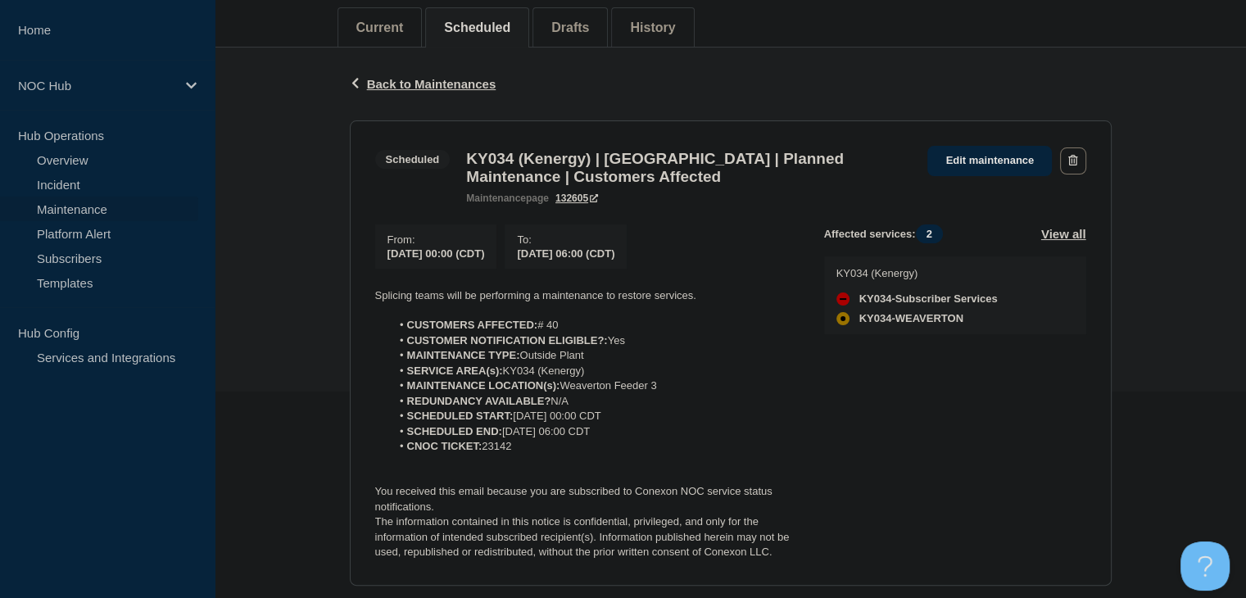
click at [976, 142] on section "Scheduled KY034 (Kenergy) | [GEOGRAPHIC_DATA] | Planned Maintenance | Customers…" at bounding box center [731, 352] width 762 height 465
click at [976, 152] on link "Edit maintenance" at bounding box center [989, 161] width 124 height 30
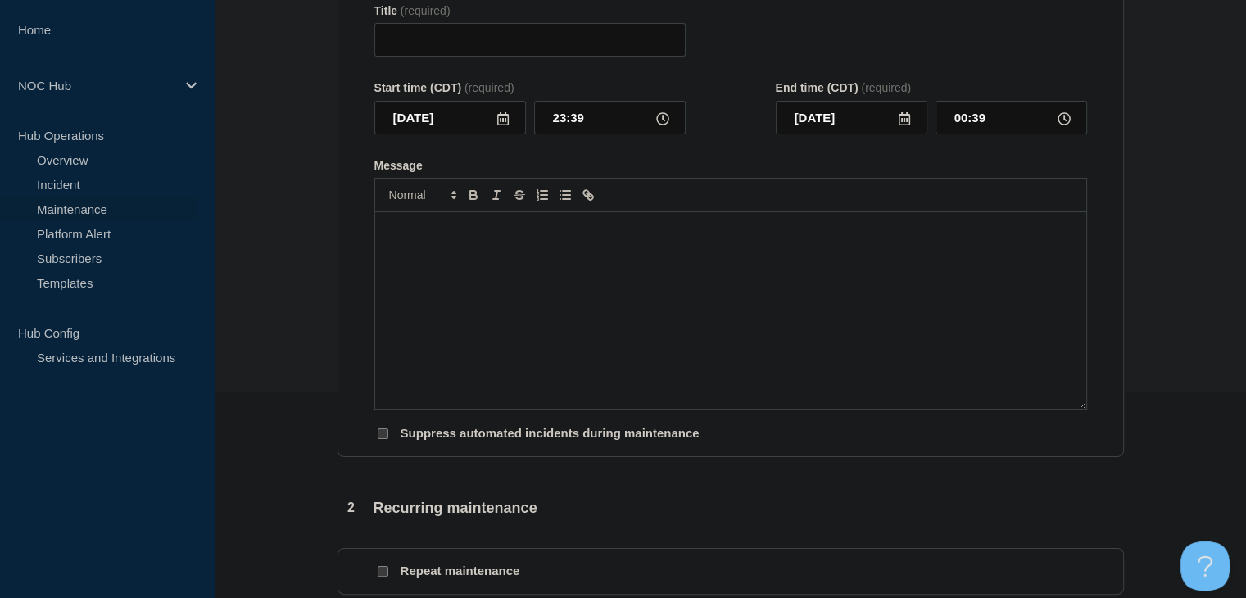
type input "KY034 (Kenergy) | [GEOGRAPHIC_DATA] | Planned Maintenance | Customers Affected"
type input "[DATE]"
type input "00:00"
type input "06:00"
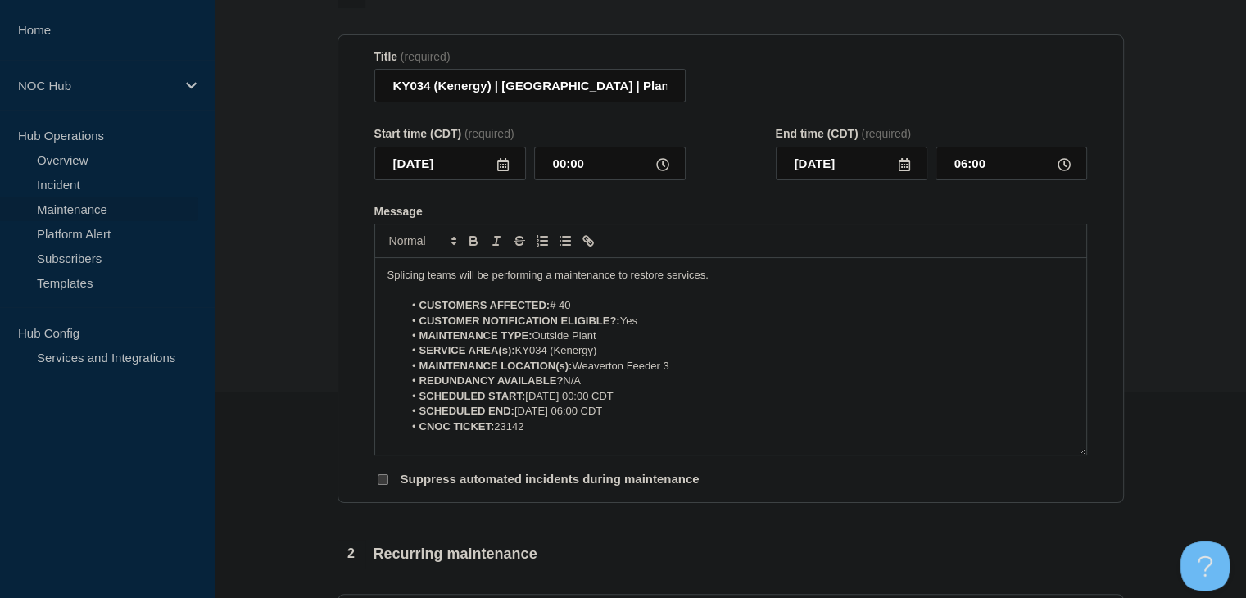
click at [505, 171] on icon at bounding box center [502, 164] width 11 height 13
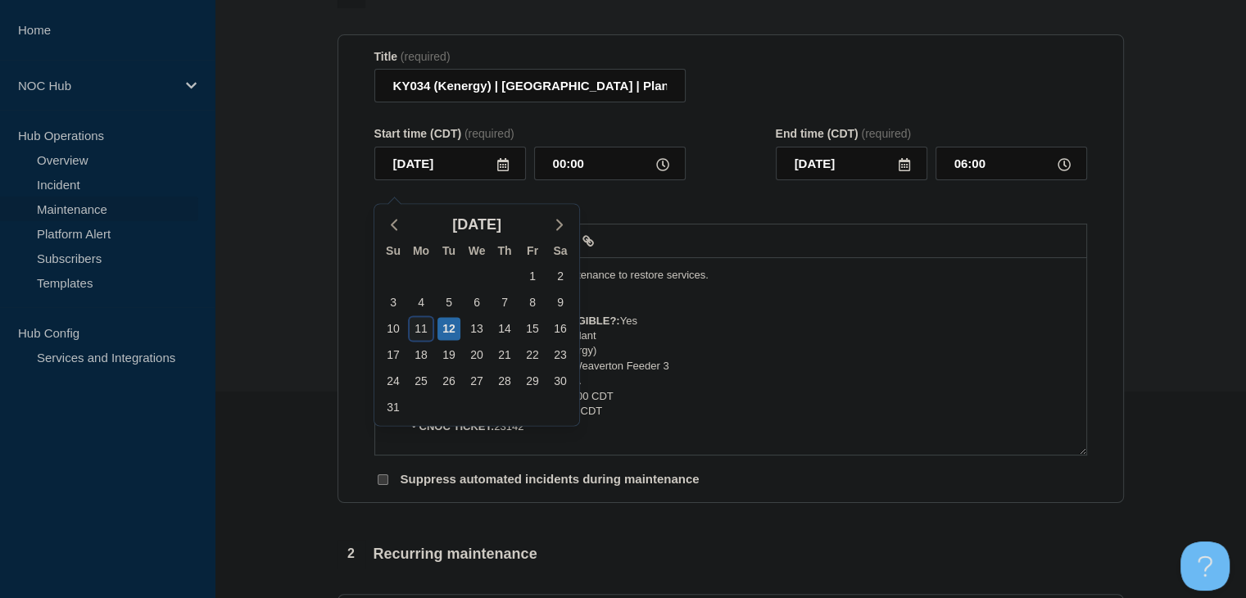
click at [414, 332] on div "11" at bounding box center [420, 328] width 23 height 23
type input "[DATE]"
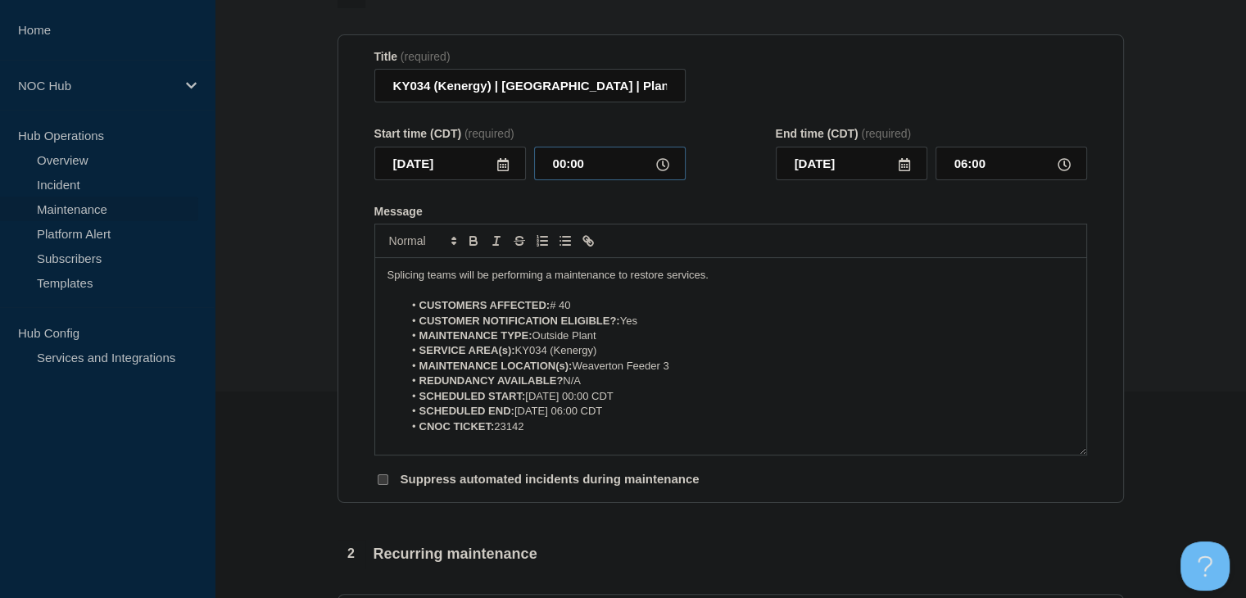
click at [560, 180] on input "00:00" at bounding box center [610, 164] width 152 height 34
type input "23:30"
type input "[DATE]"
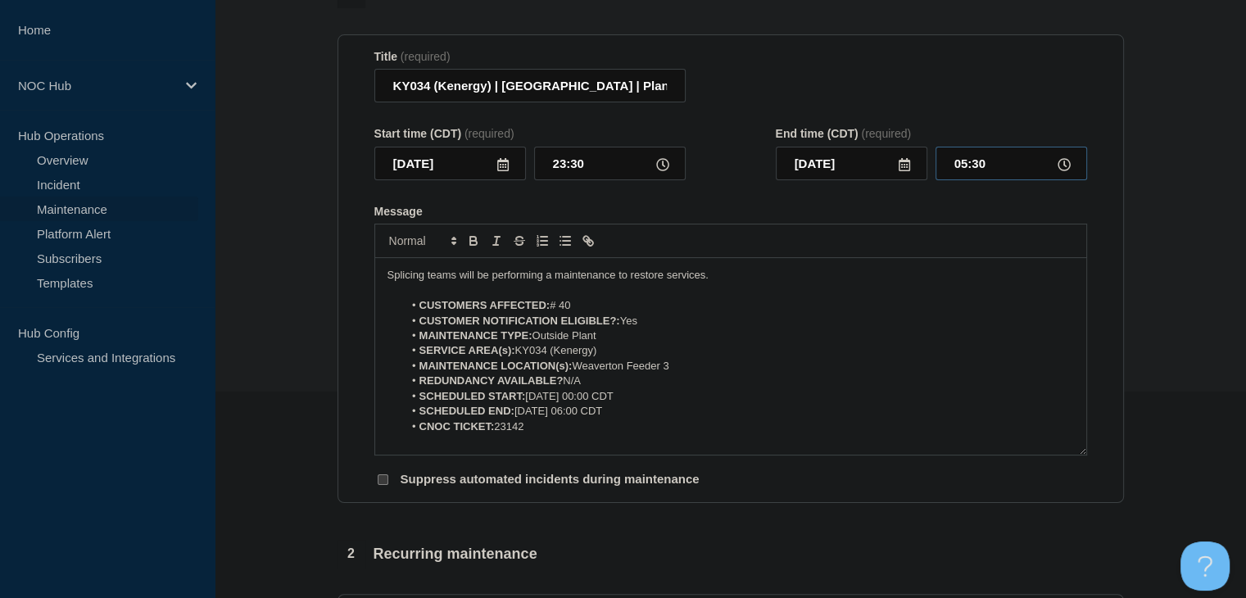
click at [964, 180] on input "05:30" at bounding box center [1011, 164] width 152 height 34
type input "06:00"
click at [819, 328] on li "CUSTOMER NOTIFICATION ELIGIBLE?: Yes" at bounding box center [738, 321] width 671 height 15
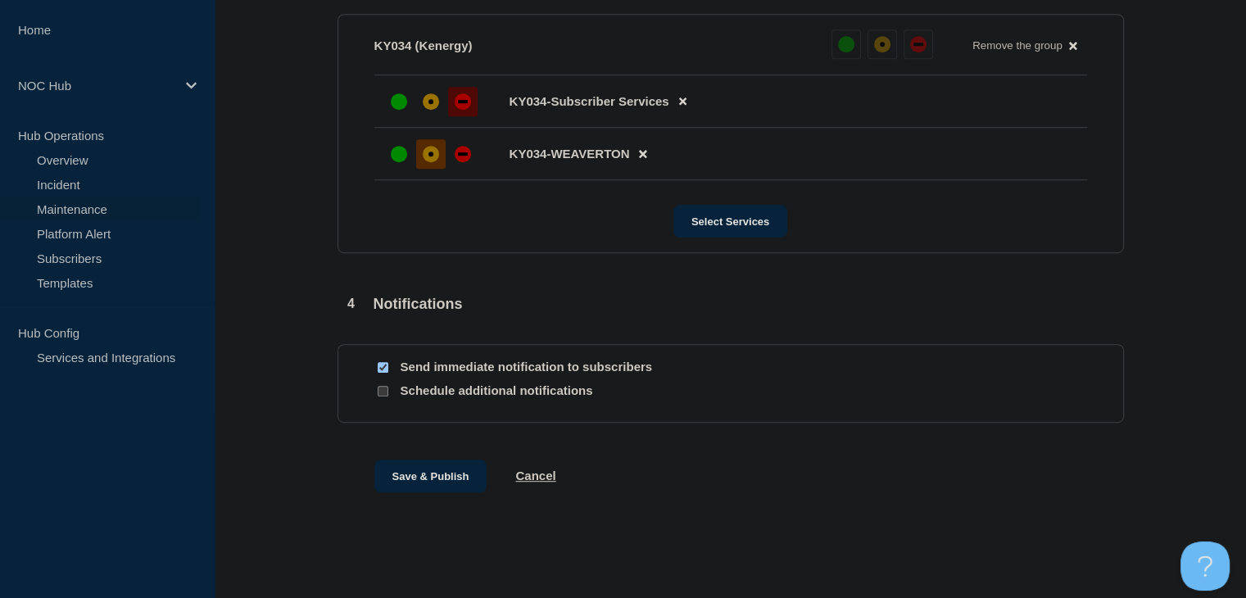
scroll to position [947, 0]
click at [383, 460] on button "Save & Publish" at bounding box center [430, 475] width 113 height 33
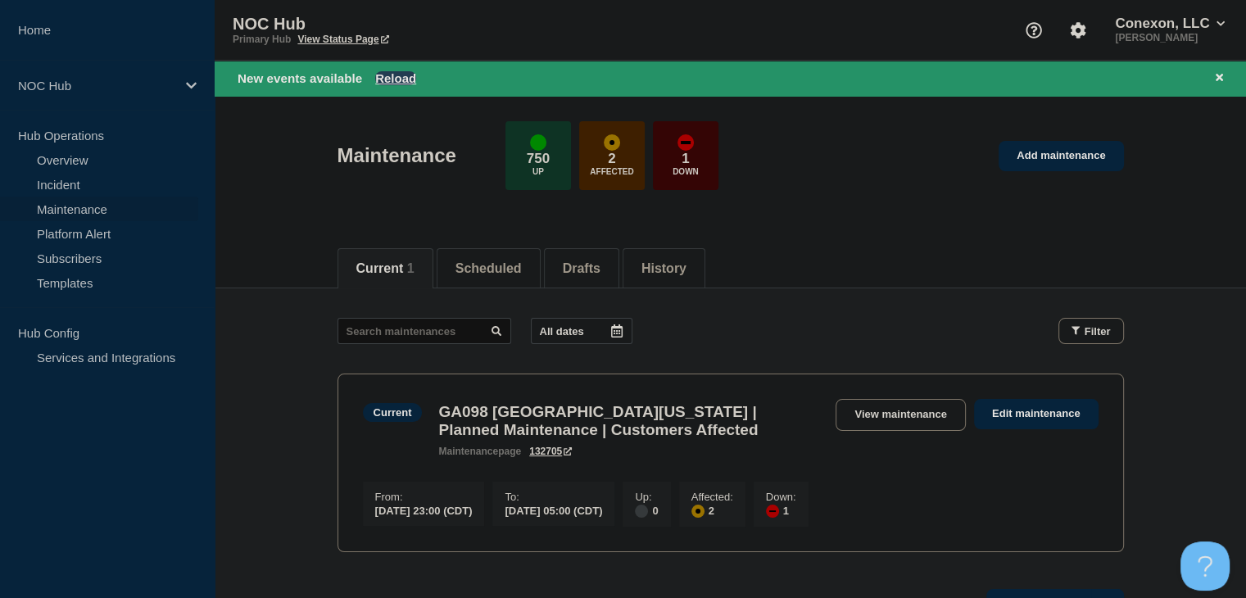
click at [411, 82] on button "Reload" at bounding box center [395, 78] width 41 height 14
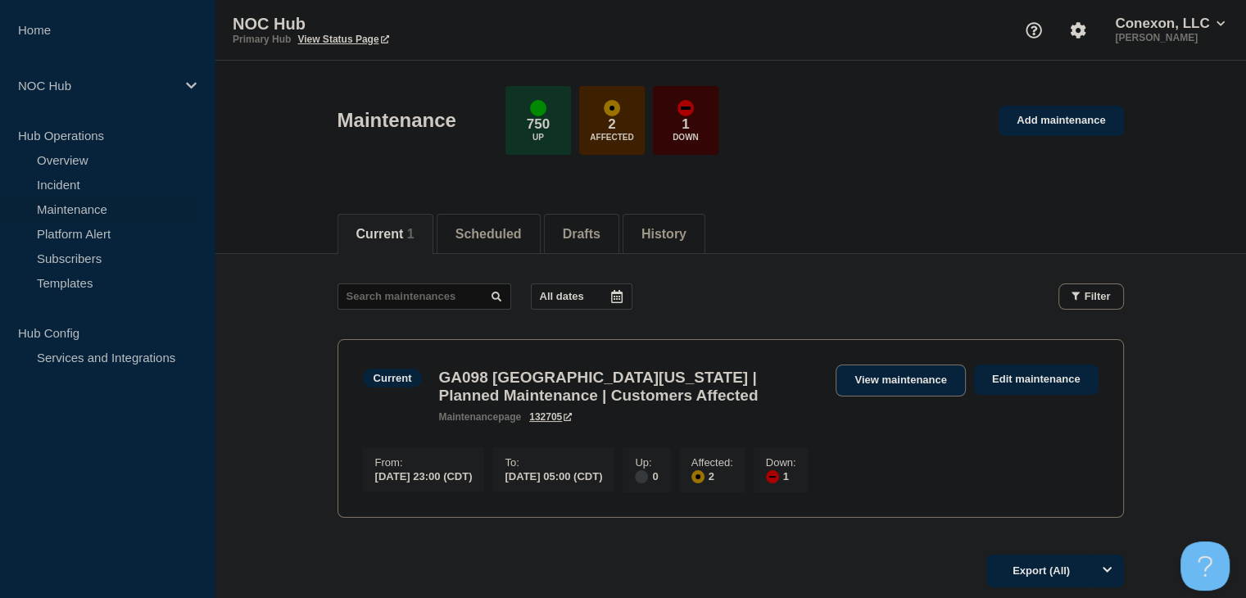
click at [885, 387] on link "View maintenance" at bounding box center [899, 380] width 129 height 32
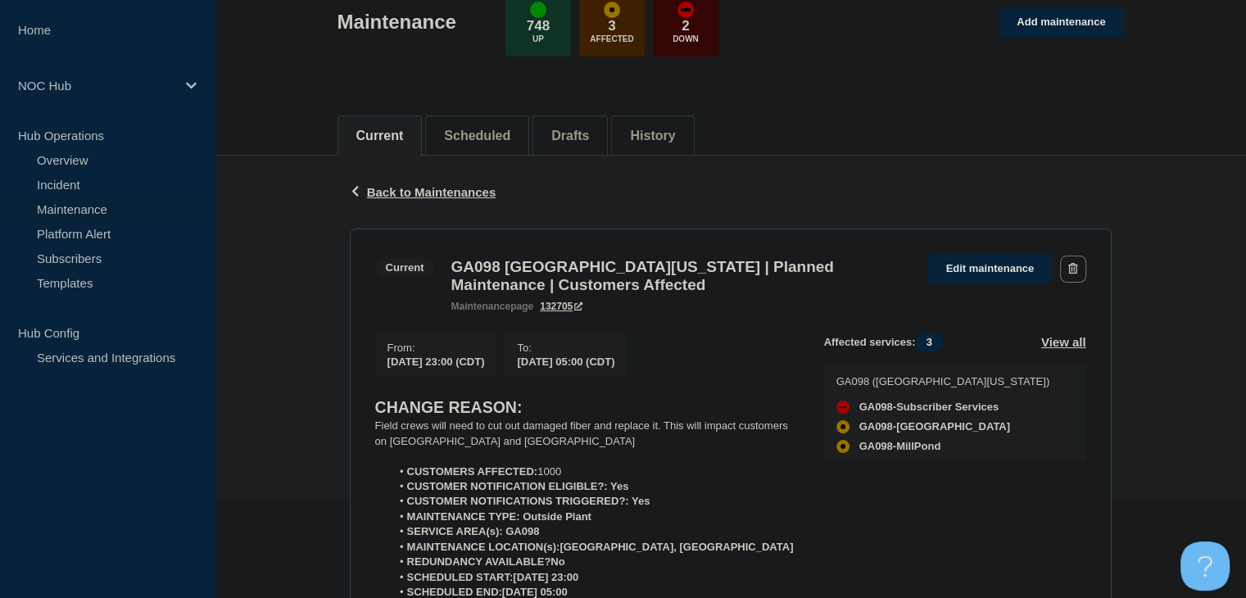
scroll to position [164, 0]
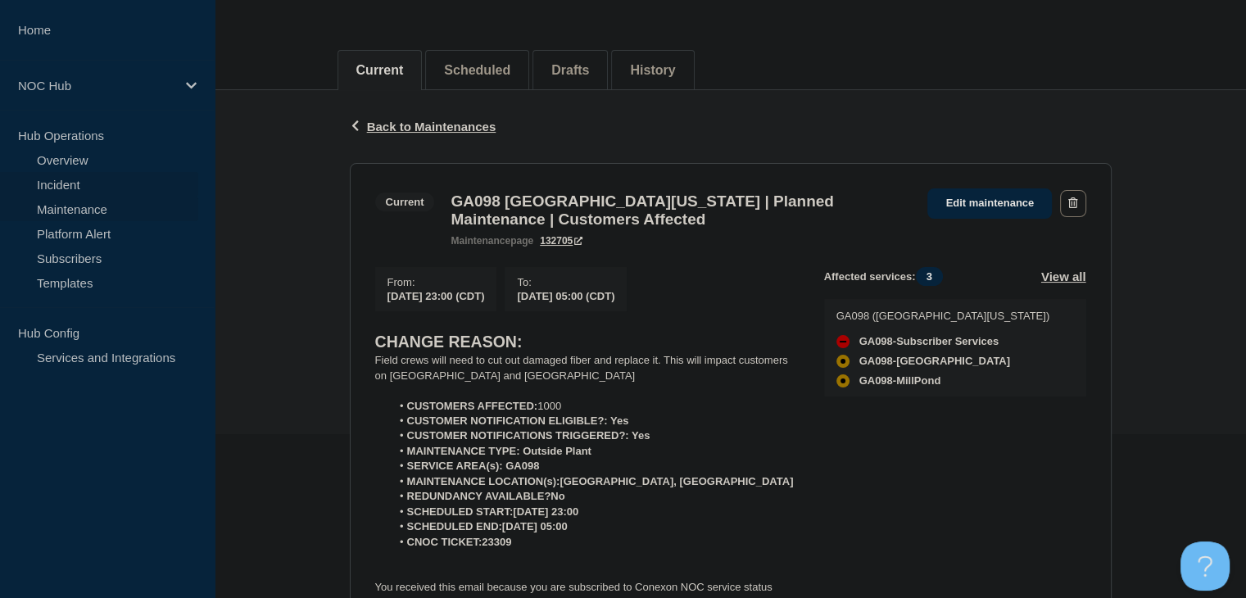
click at [59, 185] on link "Incident" at bounding box center [99, 184] width 198 height 25
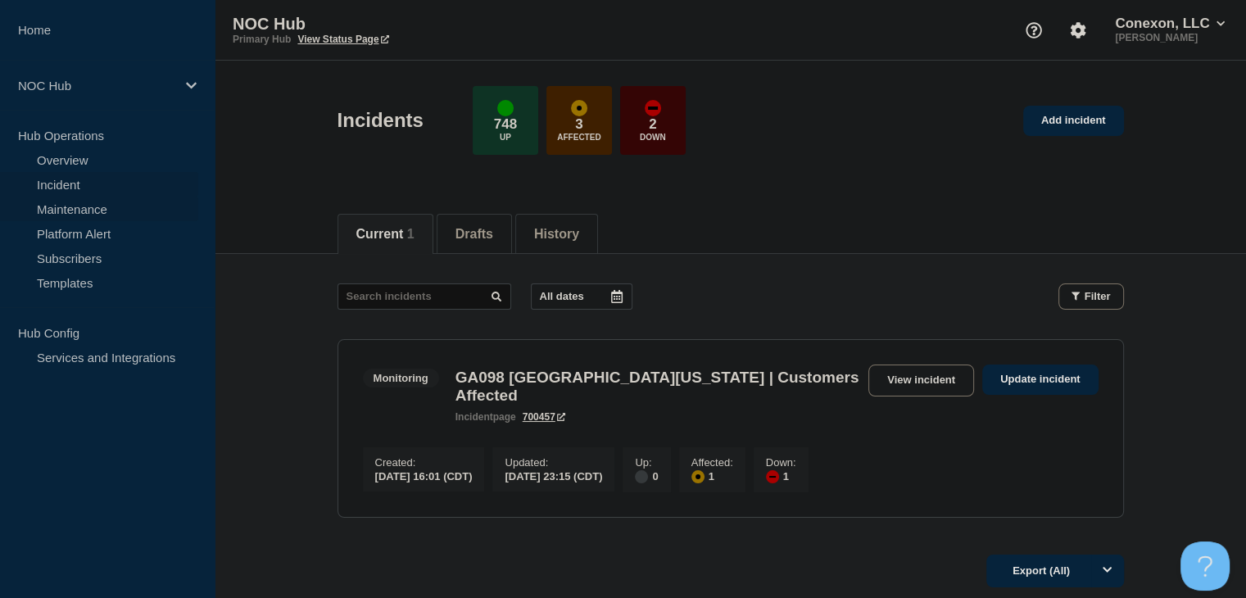
click at [71, 220] on link "Maintenance" at bounding box center [99, 209] width 198 height 25
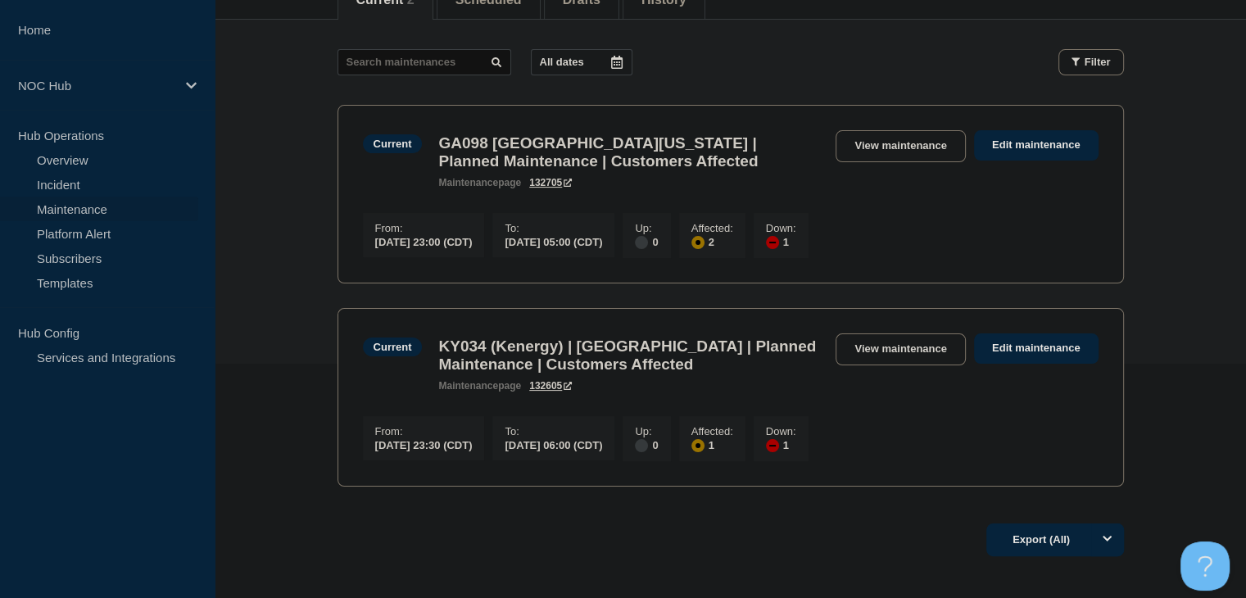
scroll to position [246, 0]
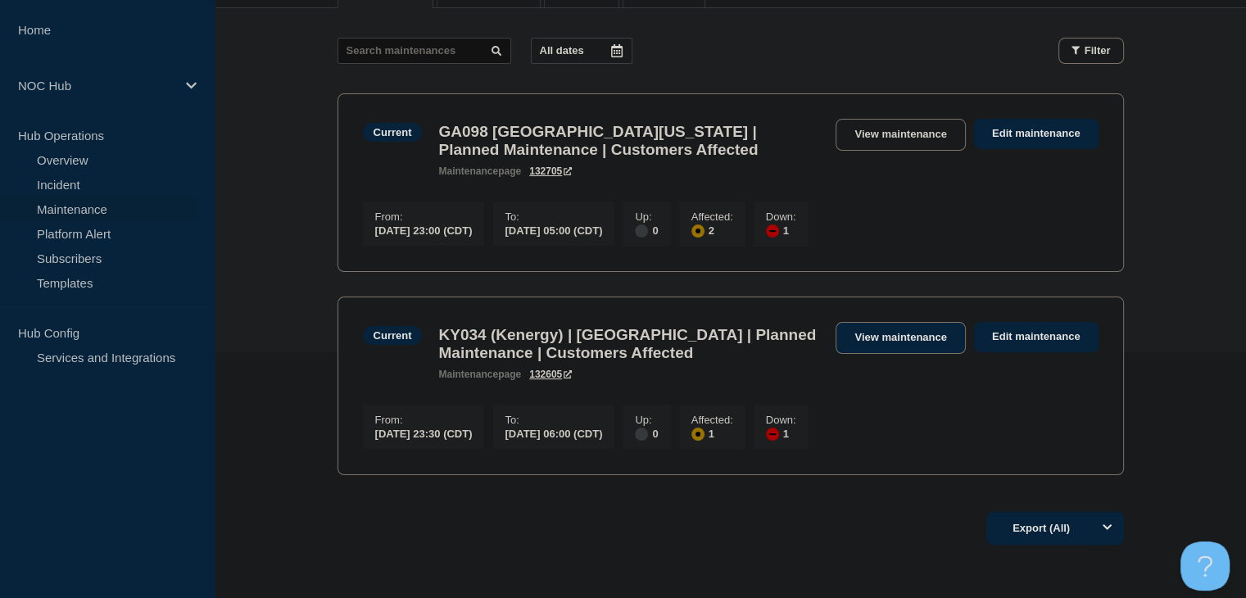
click at [862, 336] on link "View maintenance" at bounding box center [899, 338] width 129 height 32
